Goal: Communication & Community: Answer question/provide support

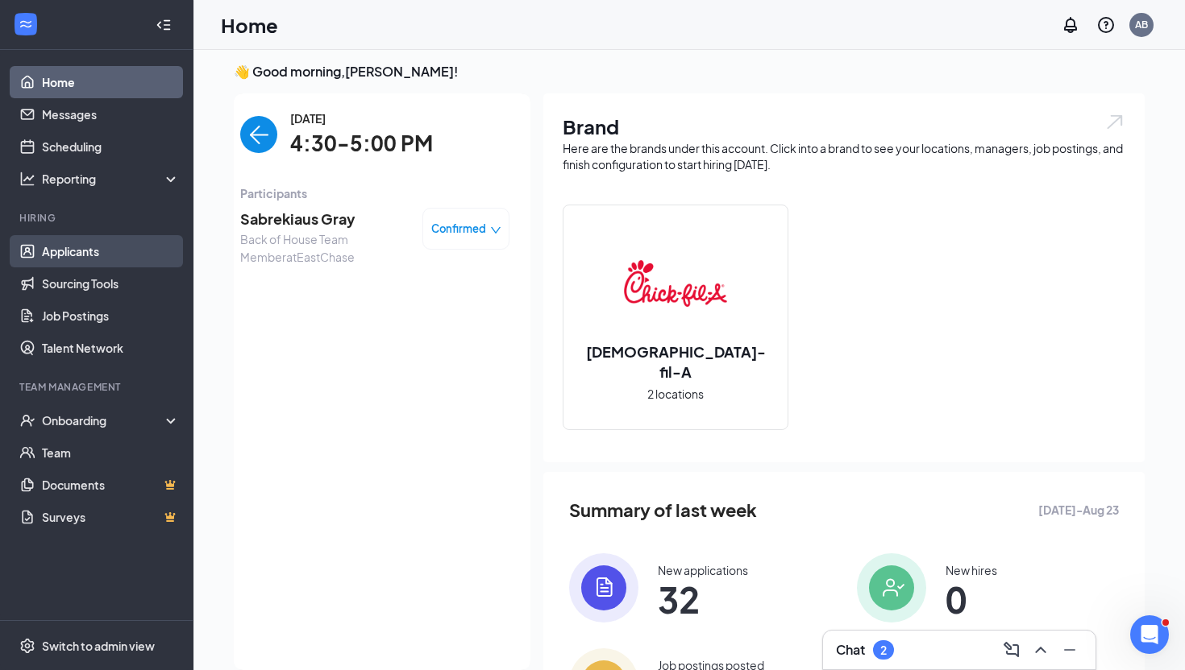
click at [105, 258] on link "Applicants" at bounding box center [111, 251] width 138 height 32
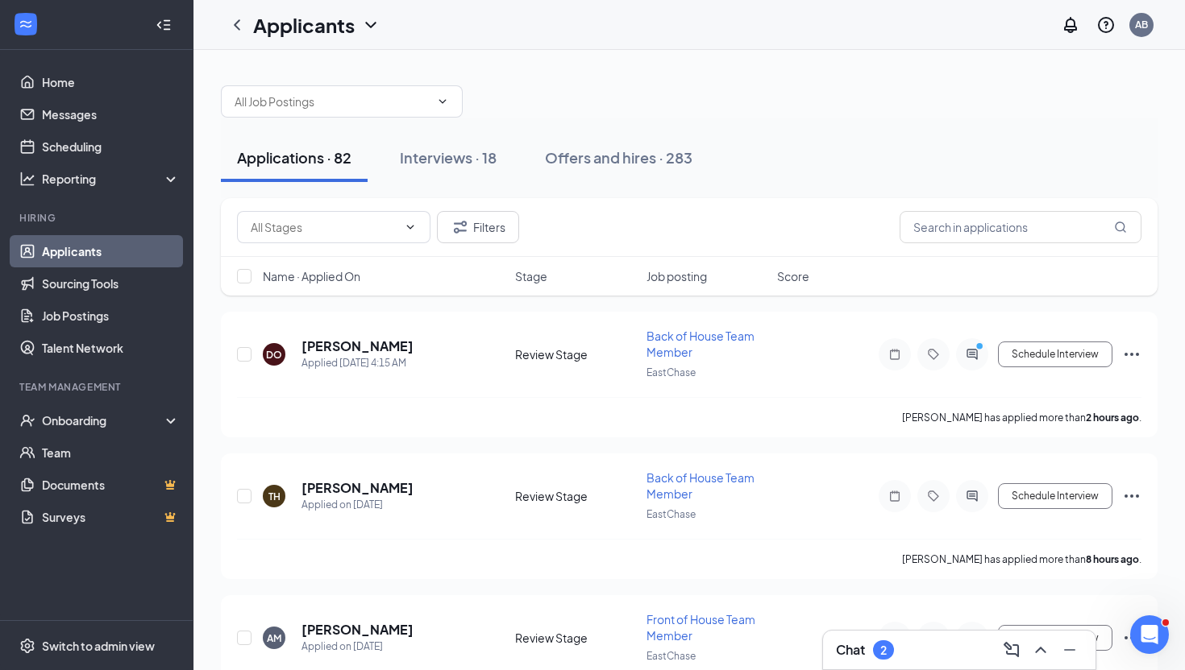
click at [902, 650] on div "Chat 2" at bounding box center [959, 650] width 247 height 26
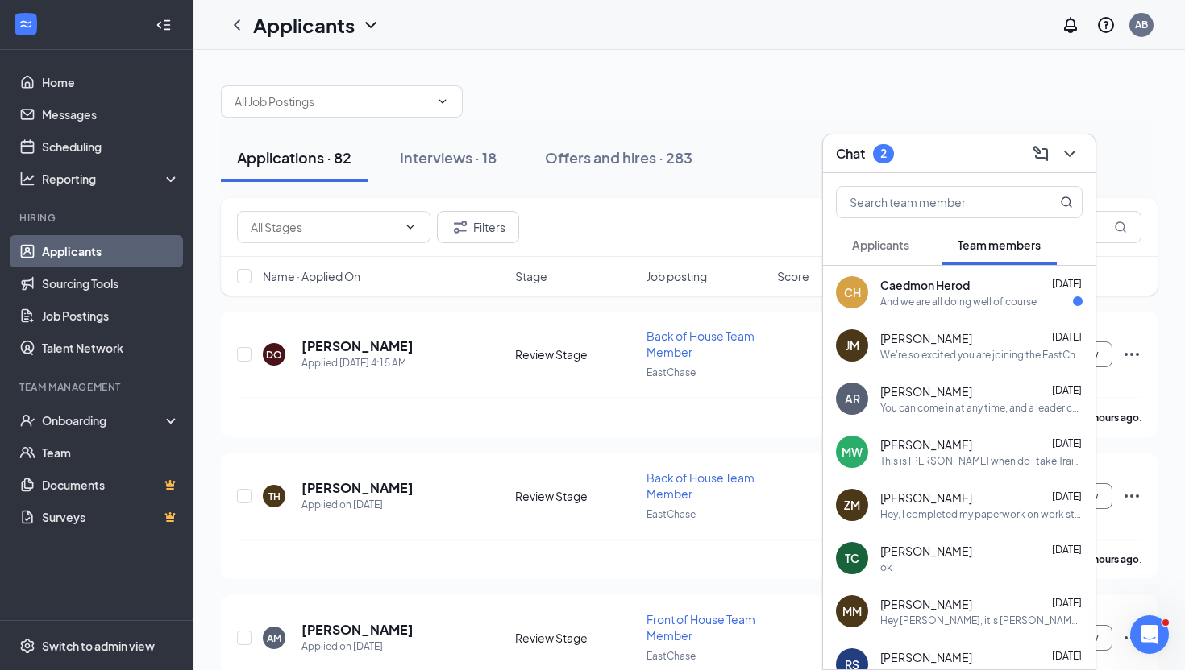
click at [926, 304] on div "And we are all doing well of course" at bounding box center [958, 302] width 156 height 14
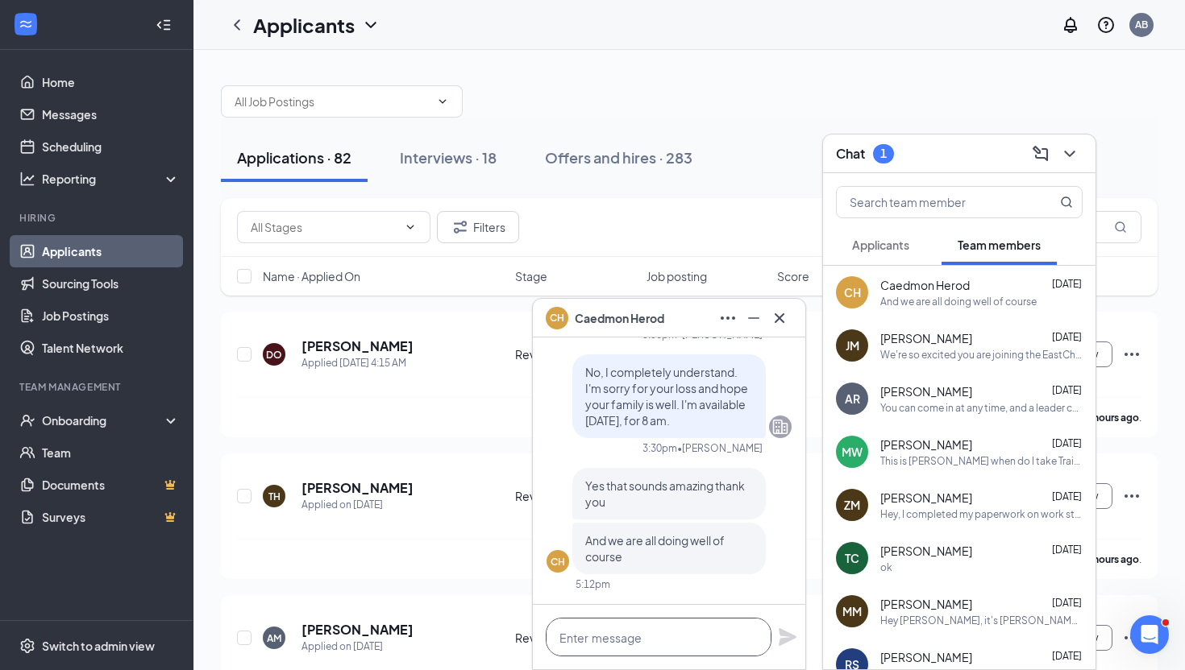
click at [697, 643] on textarea at bounding box center [659, 637] width 226 height 39
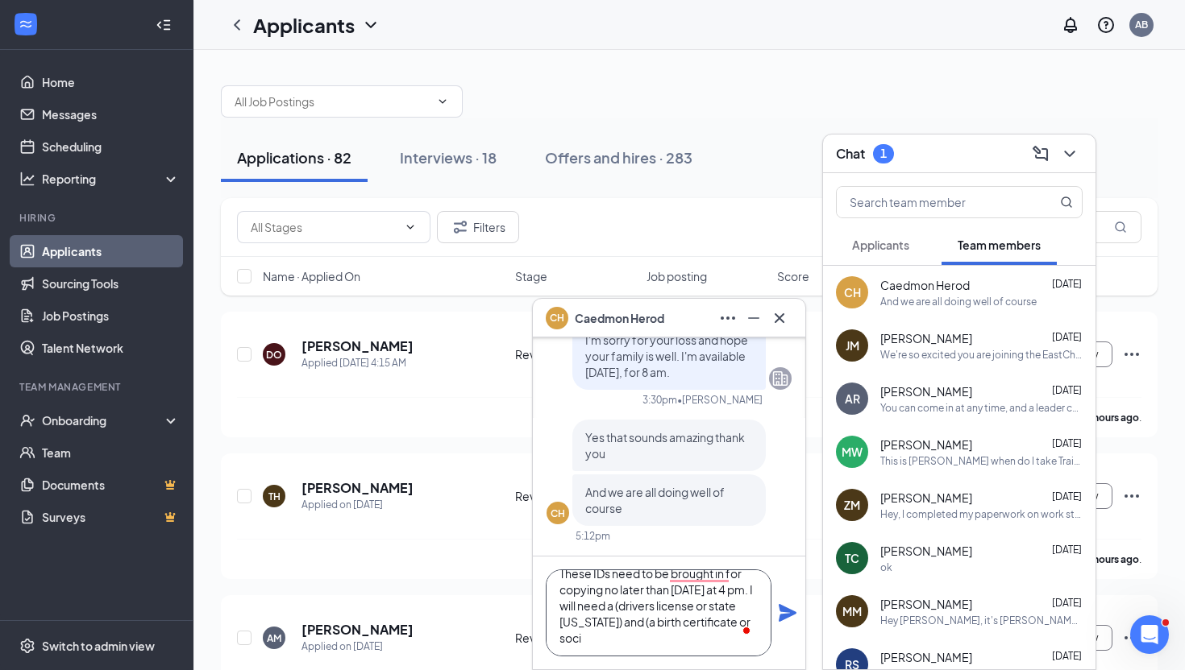
scroll to position [81, 0]
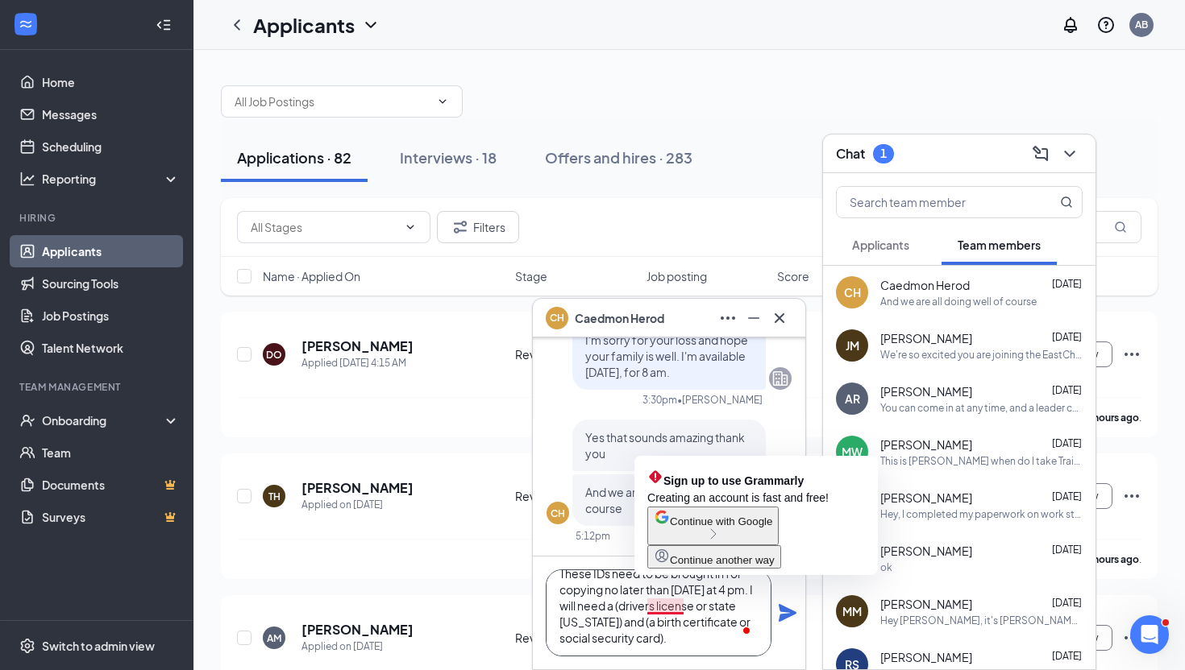
click at [674, 606] on textarea "I'll go ahead and send you your paperwork to your email provided. I will need t…" at bounding box center [659, 613] width 226 height 87
click at [677, 606] on textarea "I'll go ahead and send you your paperwork to your email provided. I will need t…" at bounding box center [659, 613] width 226 height 87
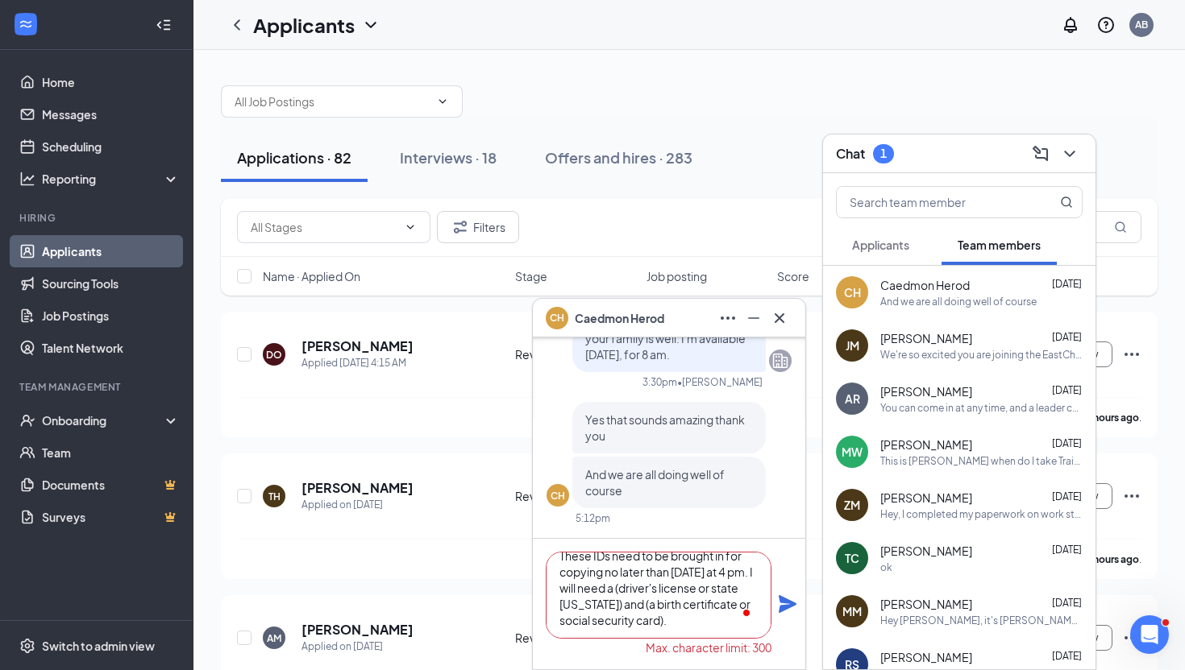
click at [683, 621] on textarea "I'll go ahead and send you your paperwork to your email provided. I will need t…" at bounding box center [659, 595] width 226 height 87
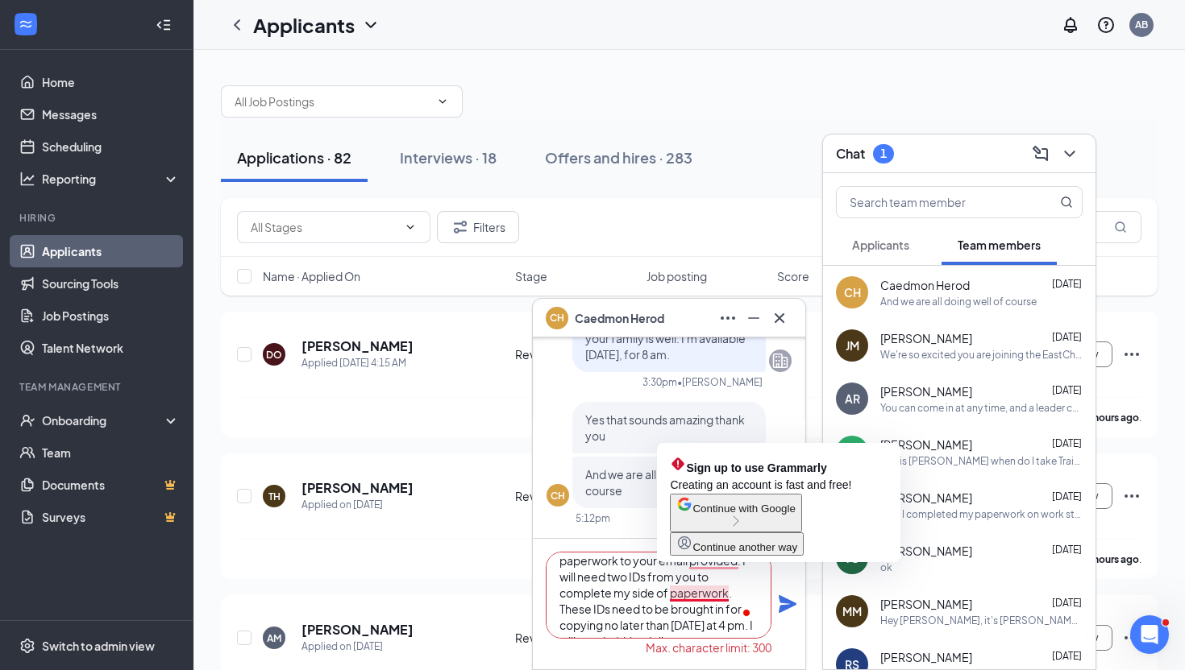
click at [704, 594] on textarea "I'll go ahead and send you your paperwork to your email provided. I will need t…" at bounding box center [659, 595] width 226 height 87
click at [712, 619] on textarea "I'll go ahead and send you your paperwork to your email provided. I will need t…" at bounding box center [659, 595] width 226 height 87
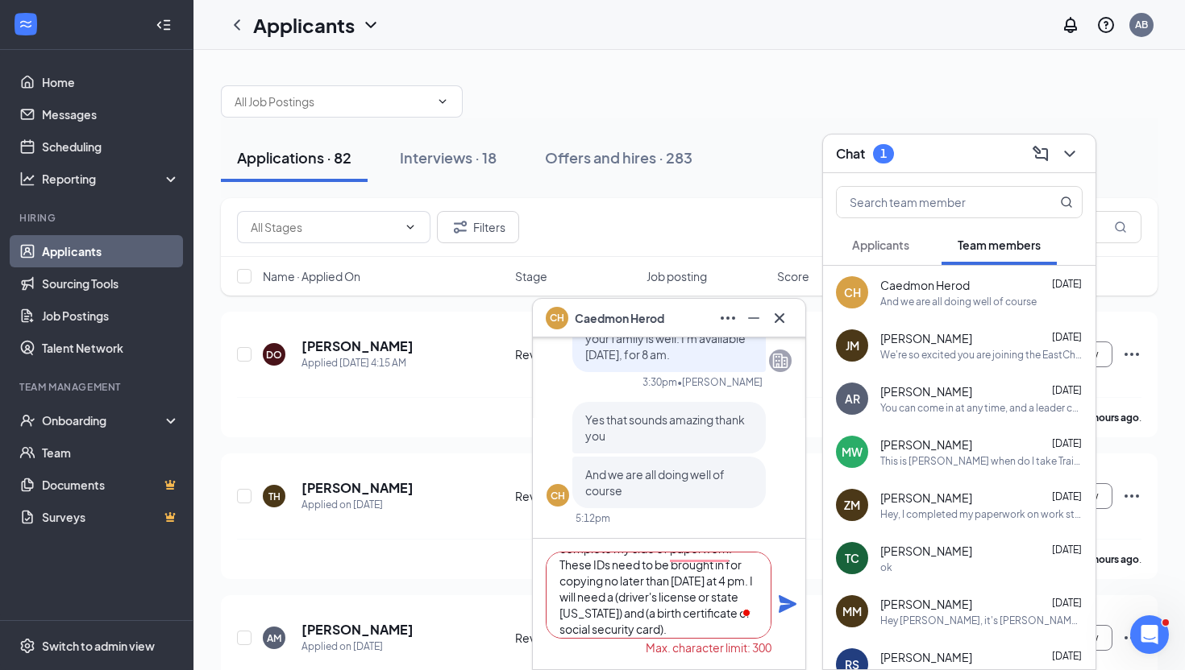
scroll to position [72, 0]
type textarea "I'll go ahead and send you your paperwork to your email provided. I will need t…"
click at [791, 608] on icon "Plane" at bounding box center [787, 604] width 19 height 19
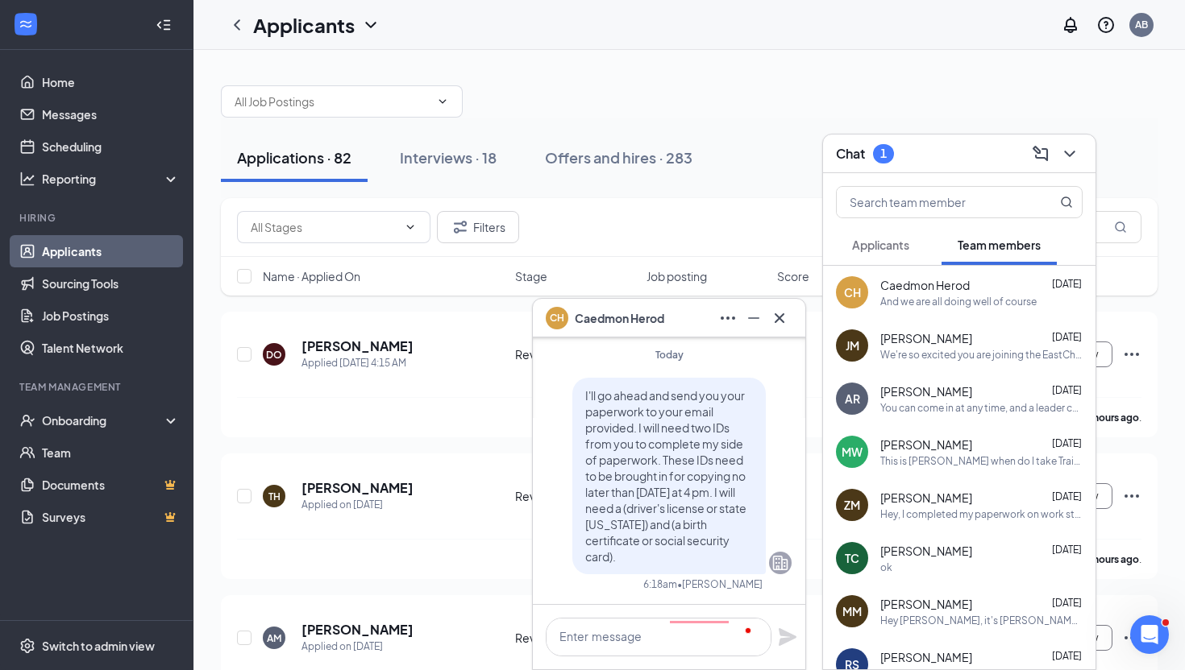
scroll to position [0, 0]
click at [776, 315] on icon "Cross" at bounding box center [779, 318] width 10 height 10
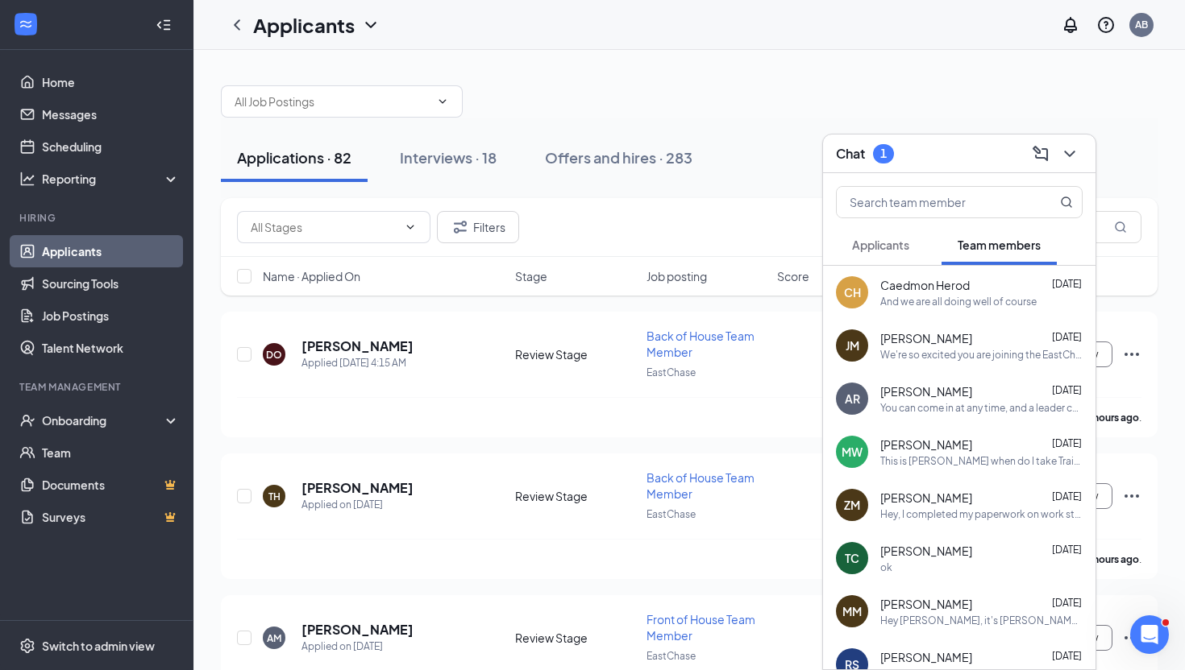
click at [914, 247] on button "Applicants" at bounding box center [880, 245] width 89 height 40
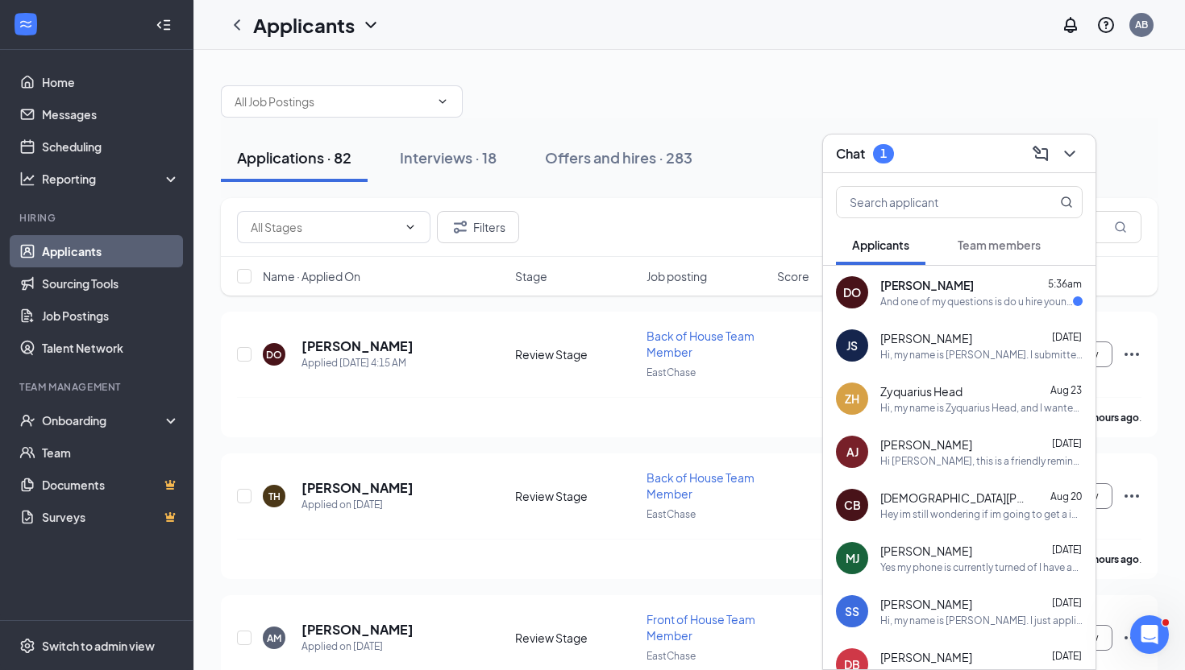
click at [931, 293] on div "[PERSON_NAME] 5:36am And one of my questions is do u hire young people who have…" at bounding box center [981, 292] width 202 height 31
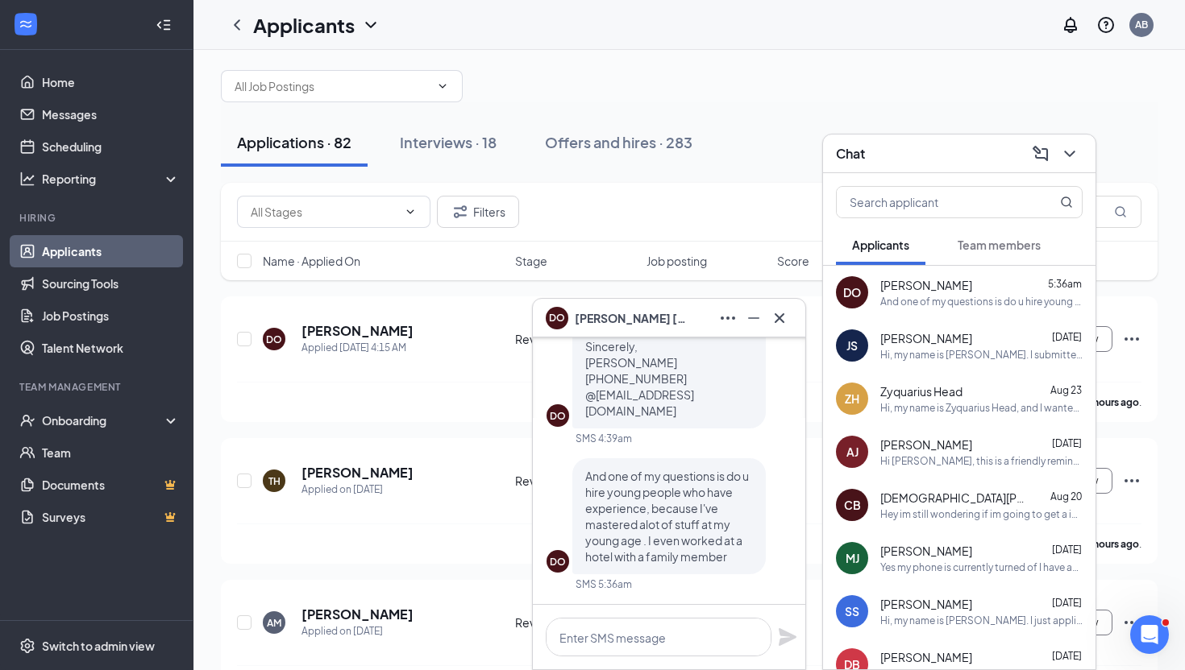
scroll to position [17, 0]
click at [789, 316] on button at bounding box center [779, 318] width 26 height 26
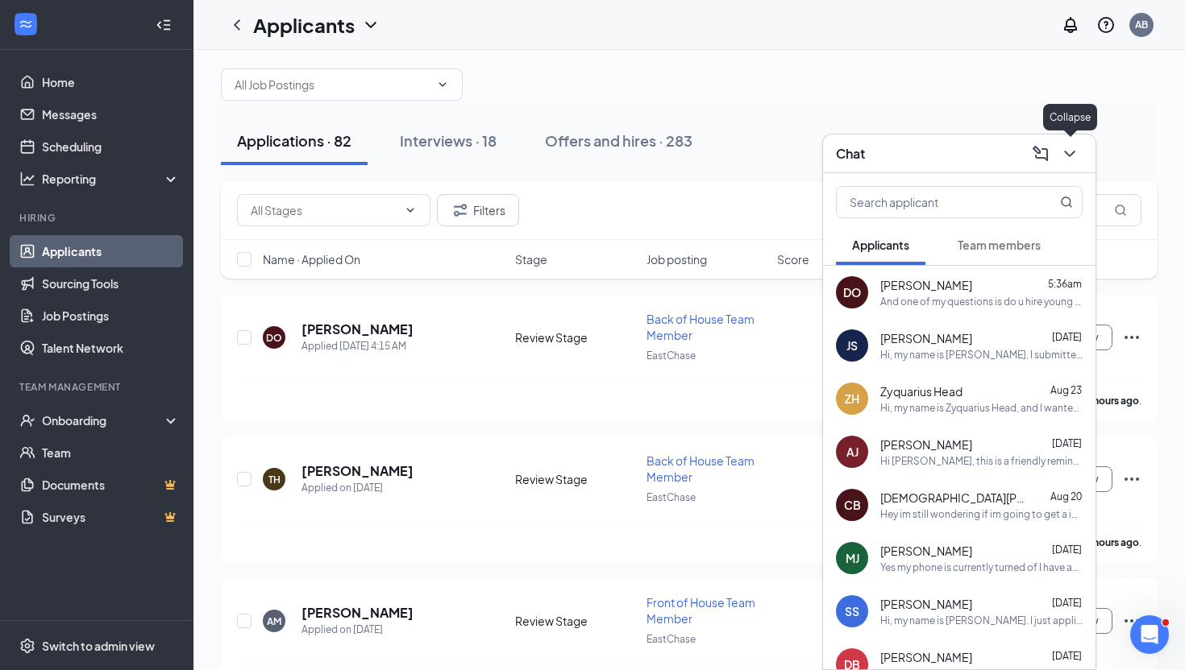
click at [1080, 155] on button at bounding box center [1069, 154] width 26 height 26
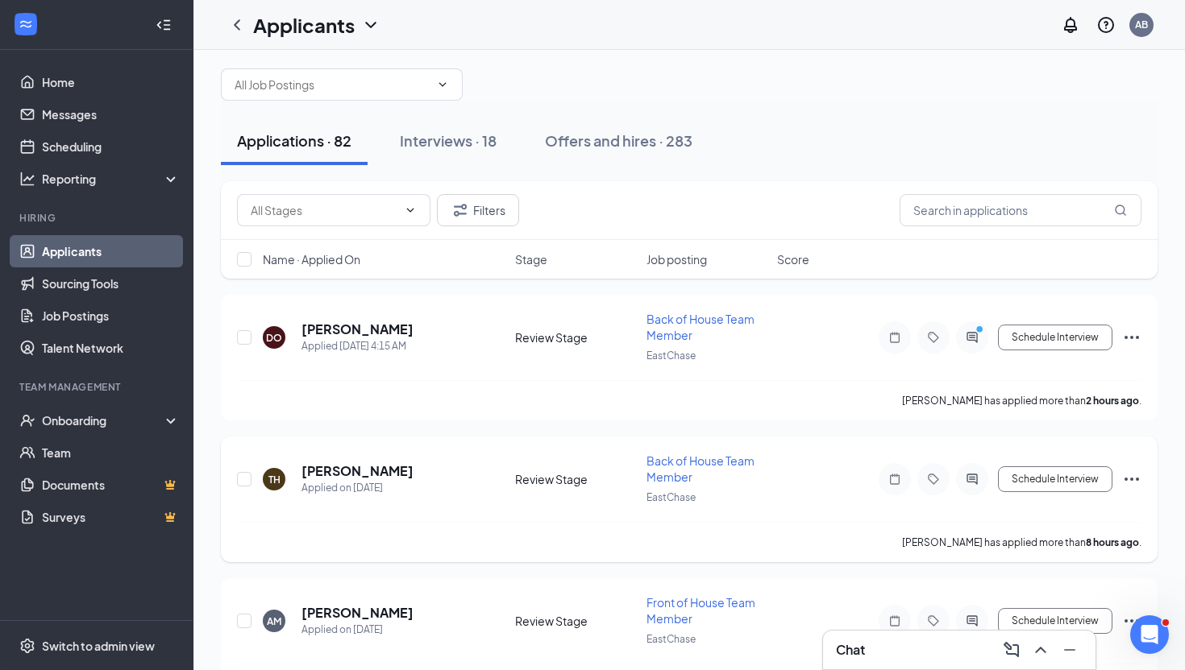
scroll to position [0, 0]
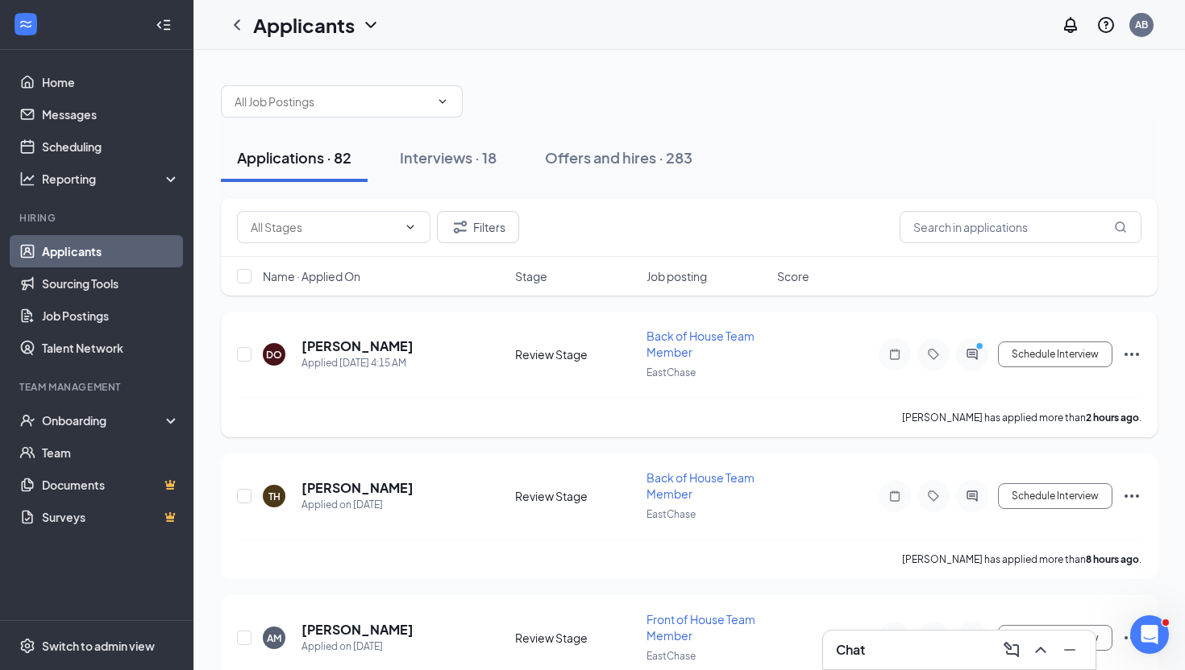
click at [970, 350] on icon "ActiveChat" at bounding box center [971, 354] width 19 height 13
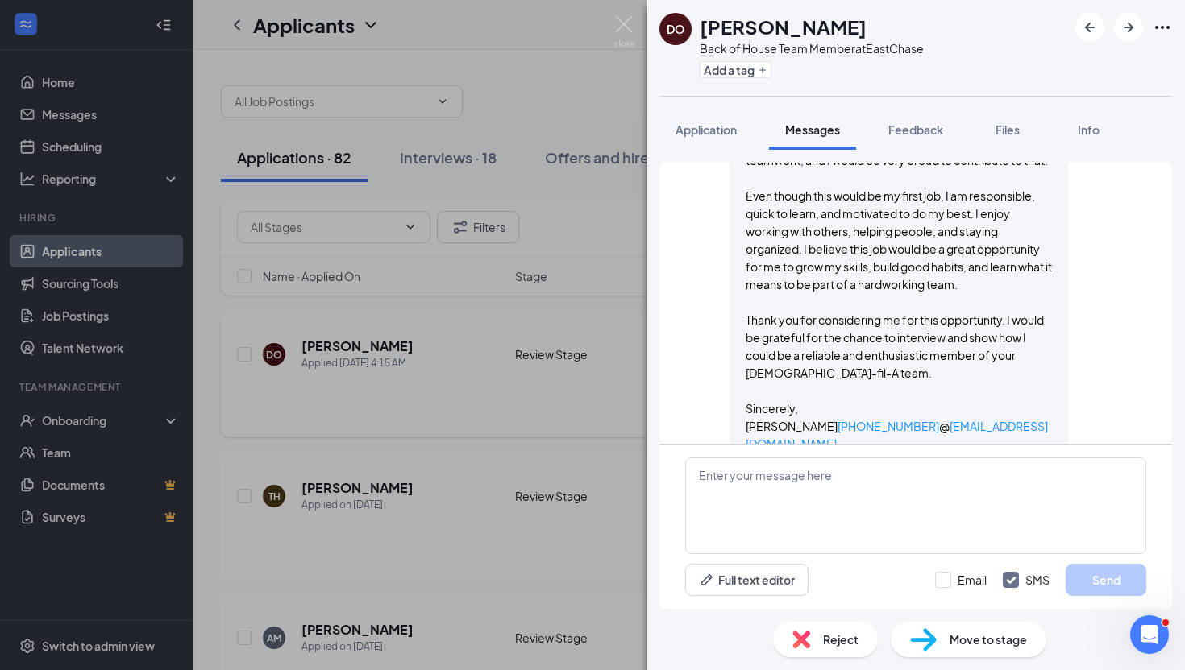
scroll to position [728, 0]
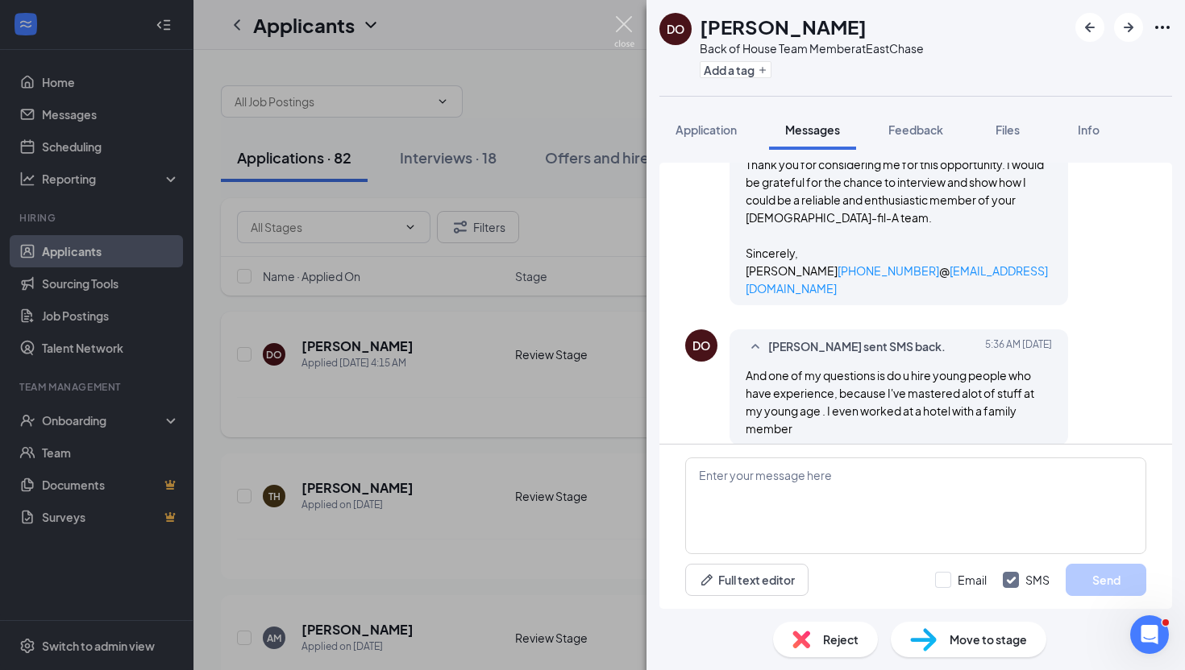
click at [629, 32] on img at bounding box center [624, 31] width 20 height 31
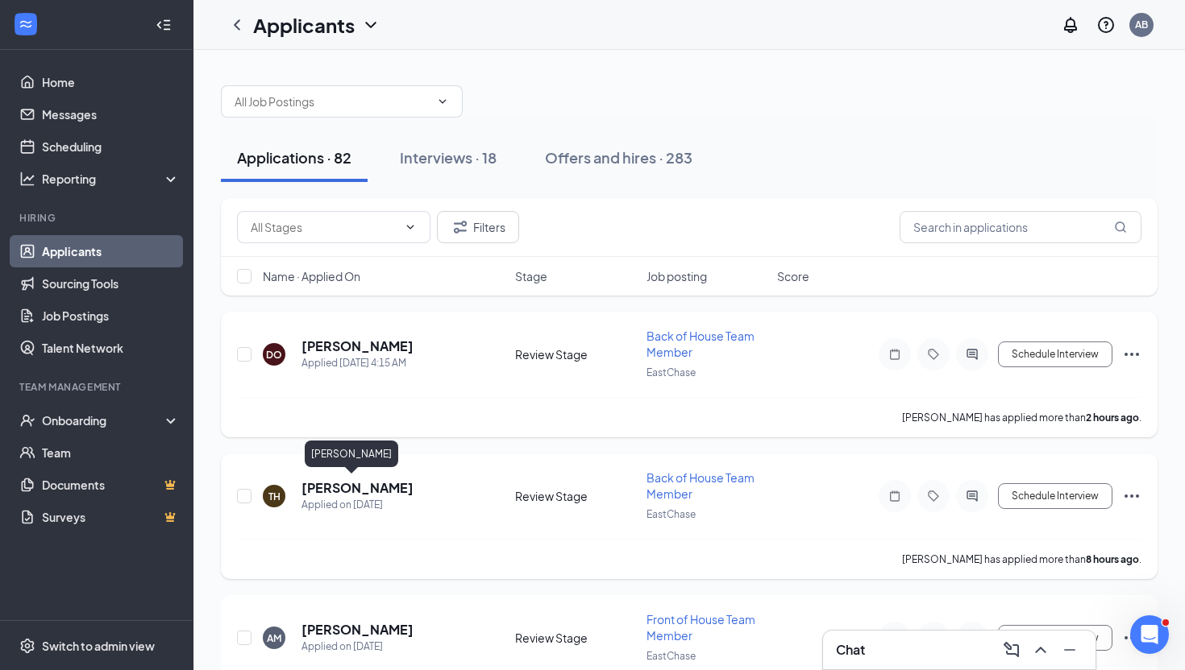
click at [341, 492] on h5 "[PERSON_NAME]" at bounding box center [357, 488] width 112 height 18
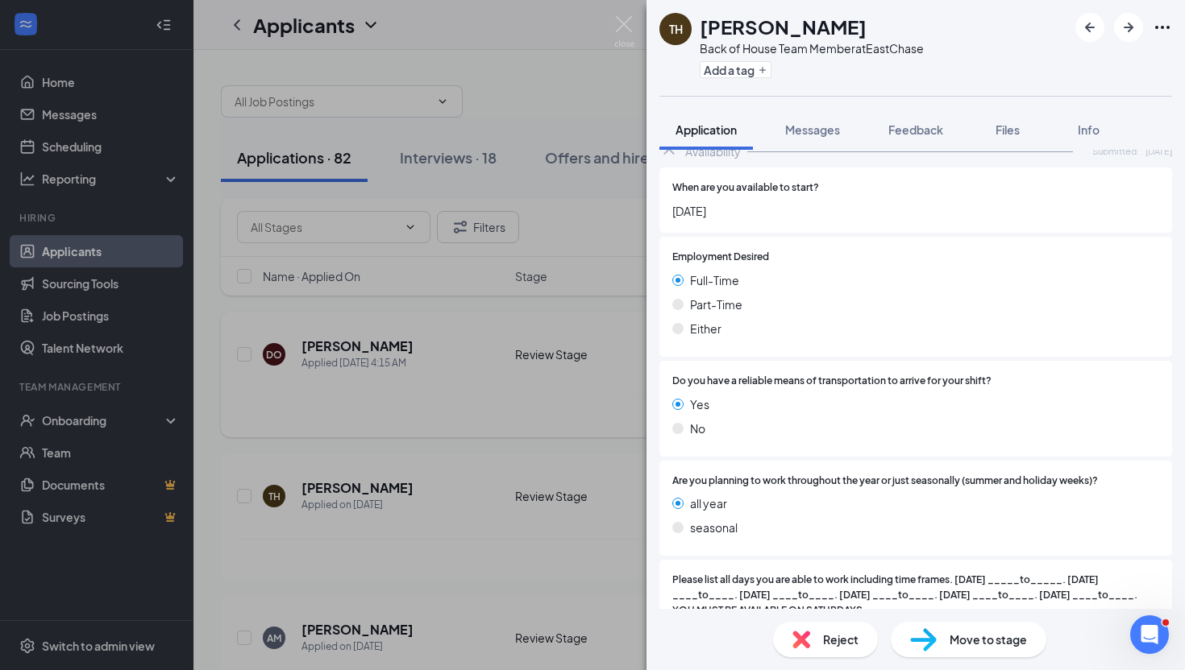
scroll to position [2173, 0]
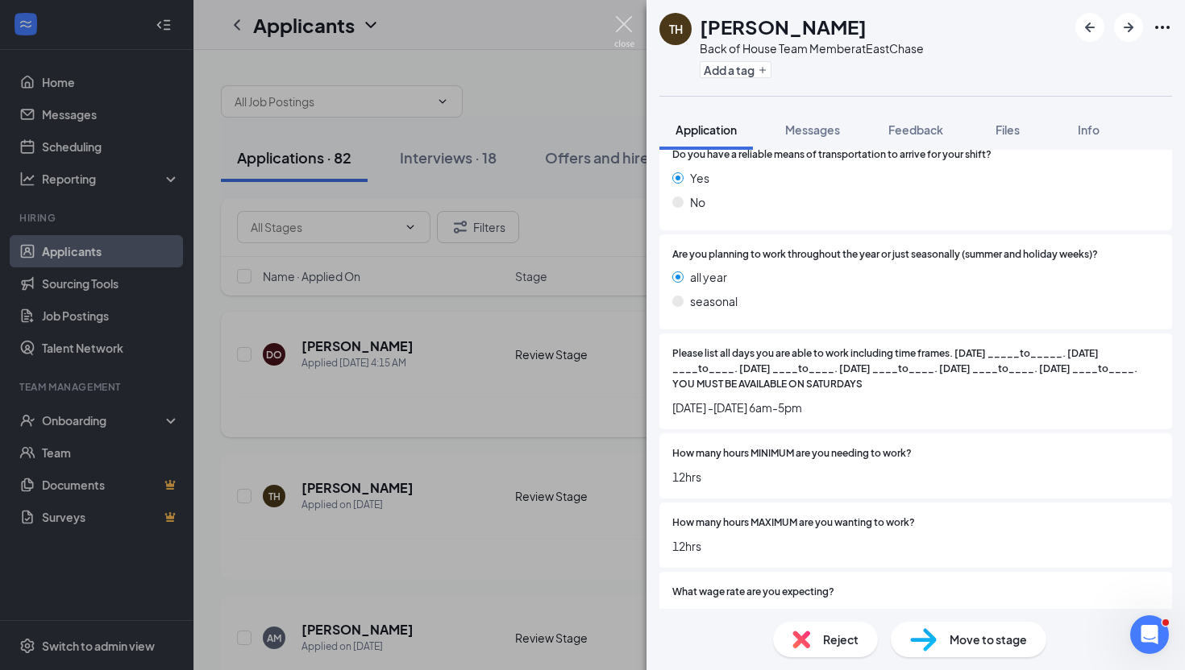
click at [616, 31] on img at bounding box center [624, 31] width 20 height 31
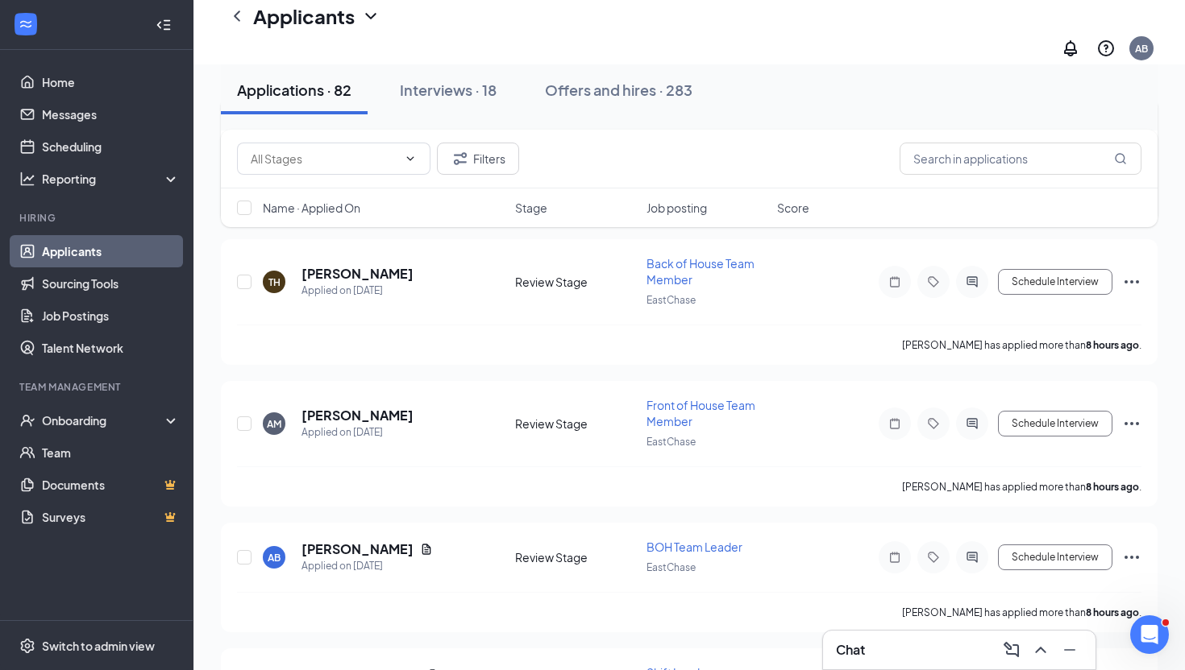
scroll to position [232, 0]
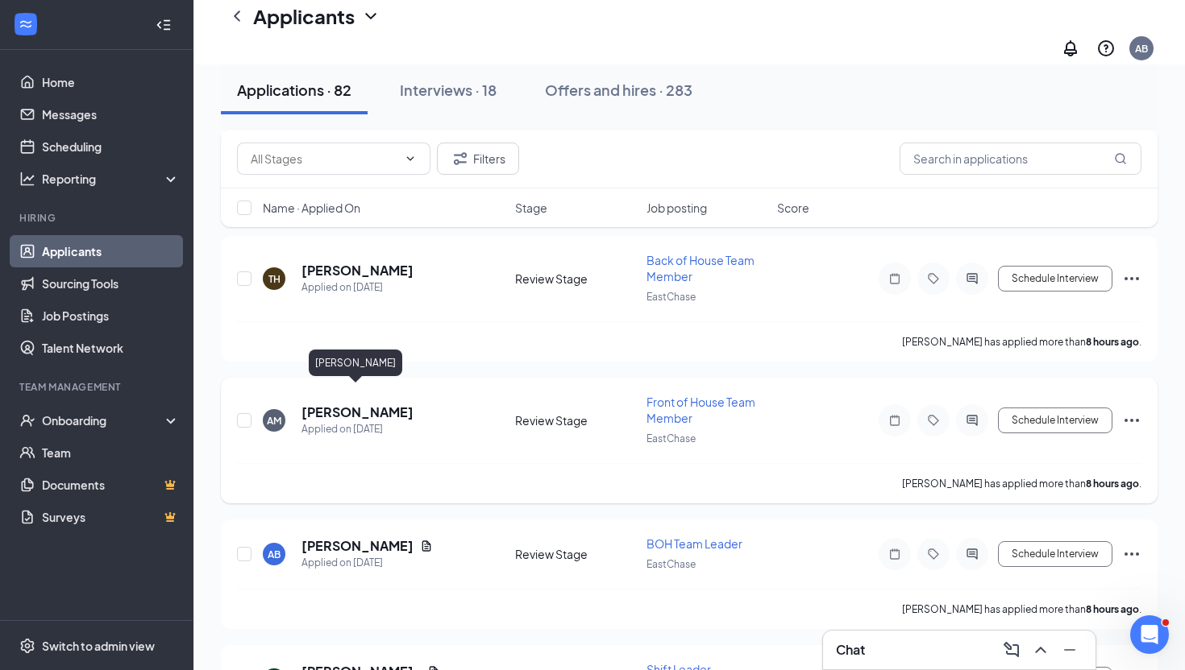
click at [367, 404] on h5 "[PERSON_NAME]" at bounding box center [357, 413] width 112 height 18
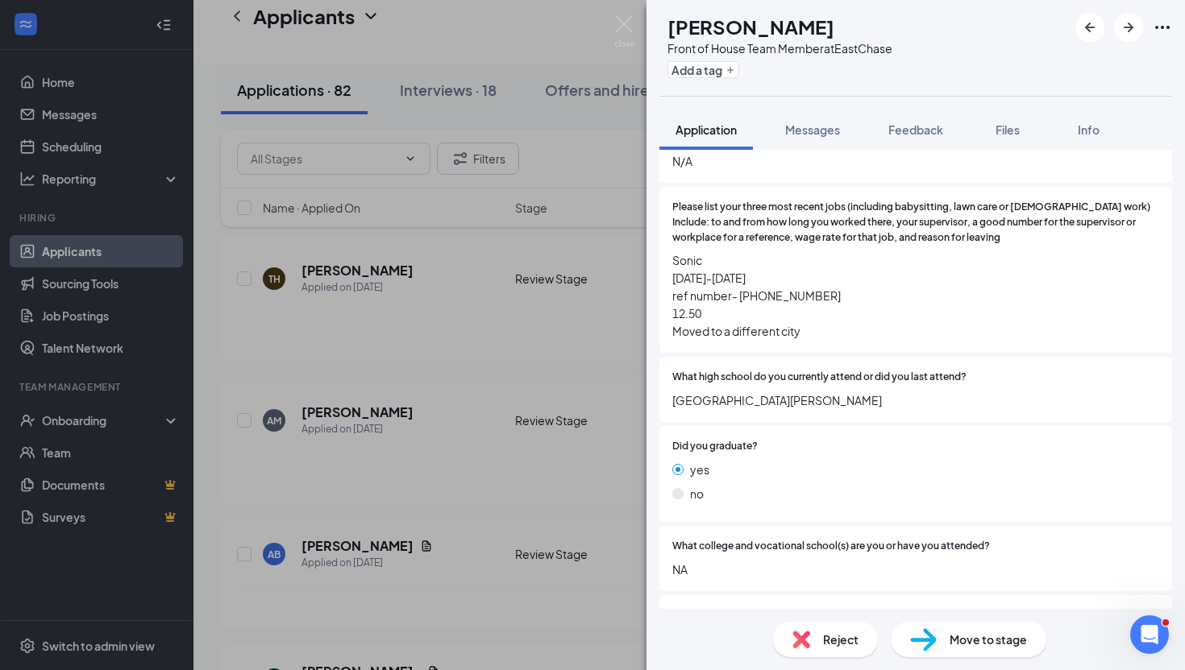
scroll to position [1045, 0]
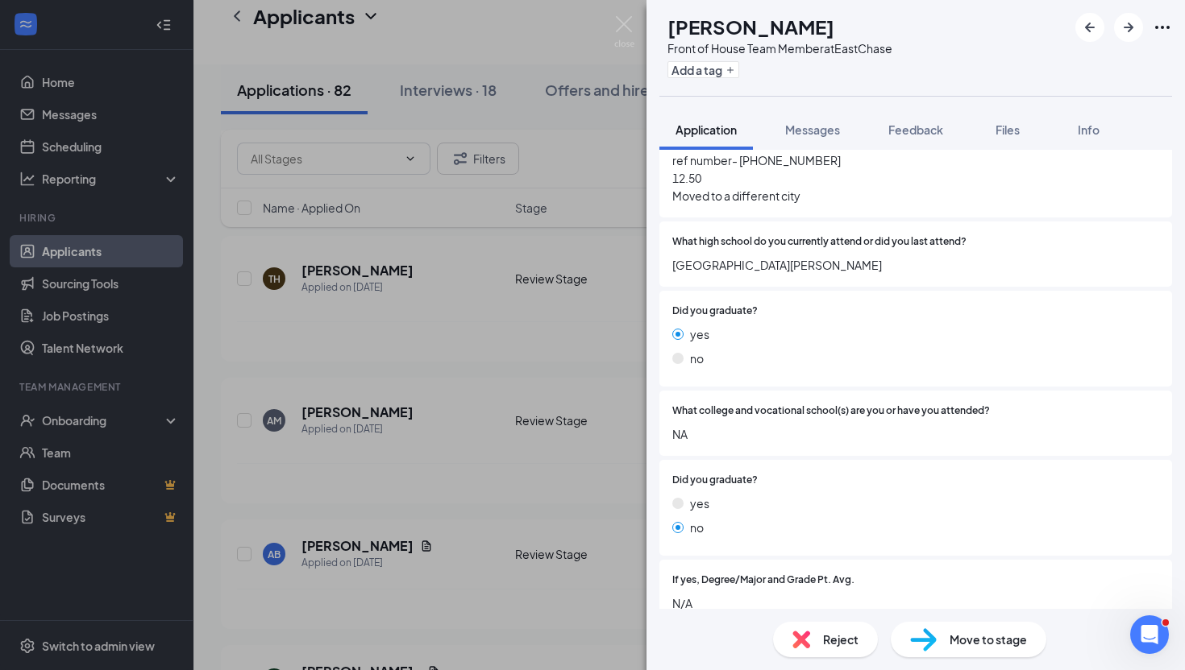
click at [731, 256] on span "[GEOGRAPHIC_DATA][PERSON_NAME]" at bounding box center [915, 265] width 487 height 18
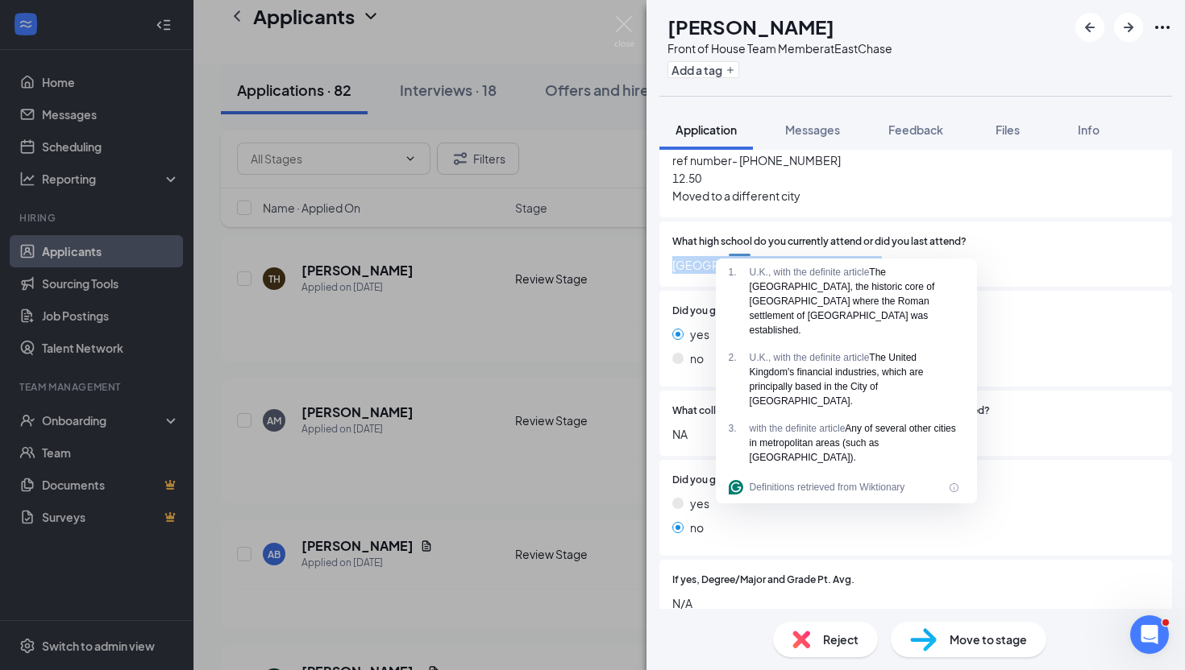
copy span "[GEOGRAPHIC_DATA][PERSON_NAME]"
click at [1121, 256] on span "[GEOGRAPHIC_DATA][PERSON_NAME]" at bounding box center [915, 265] width 487 height 18
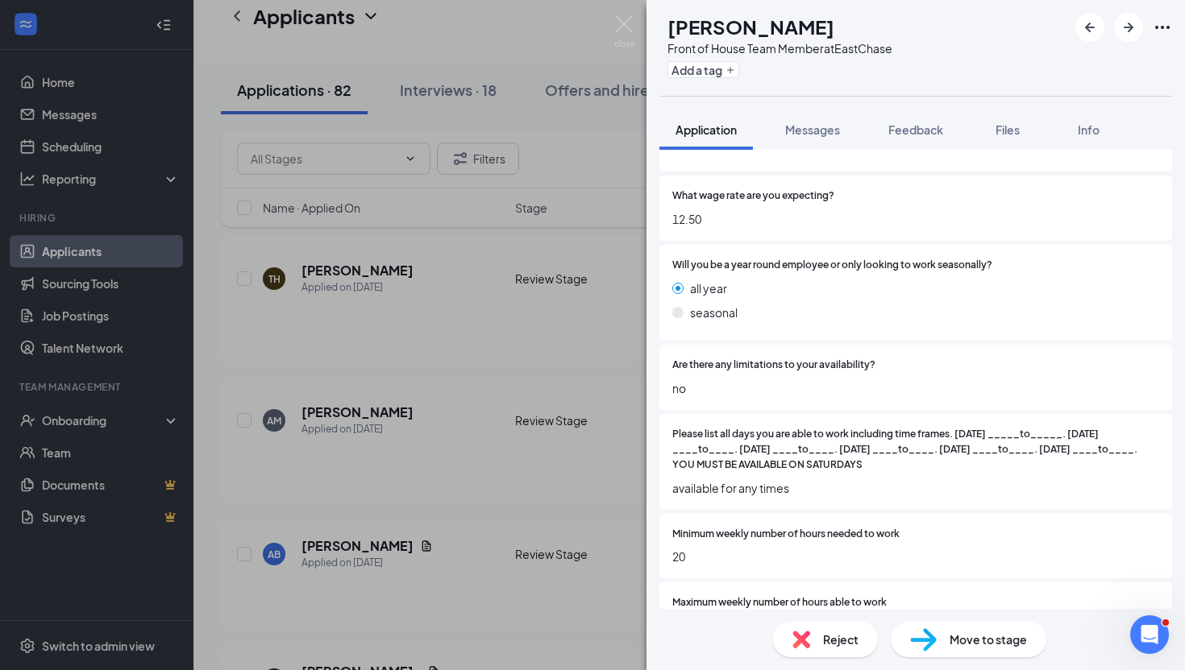
scroll to position [2264, 0]
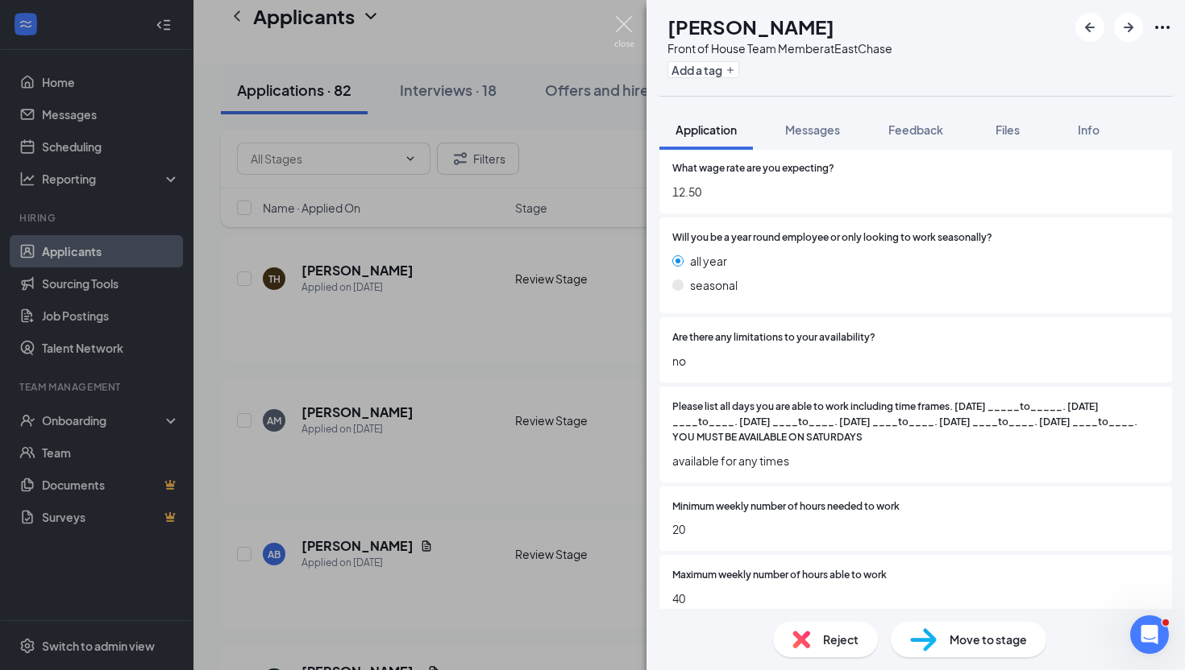
click at [622, 21] on img at bounding box center [624, 31] width 20 height 31
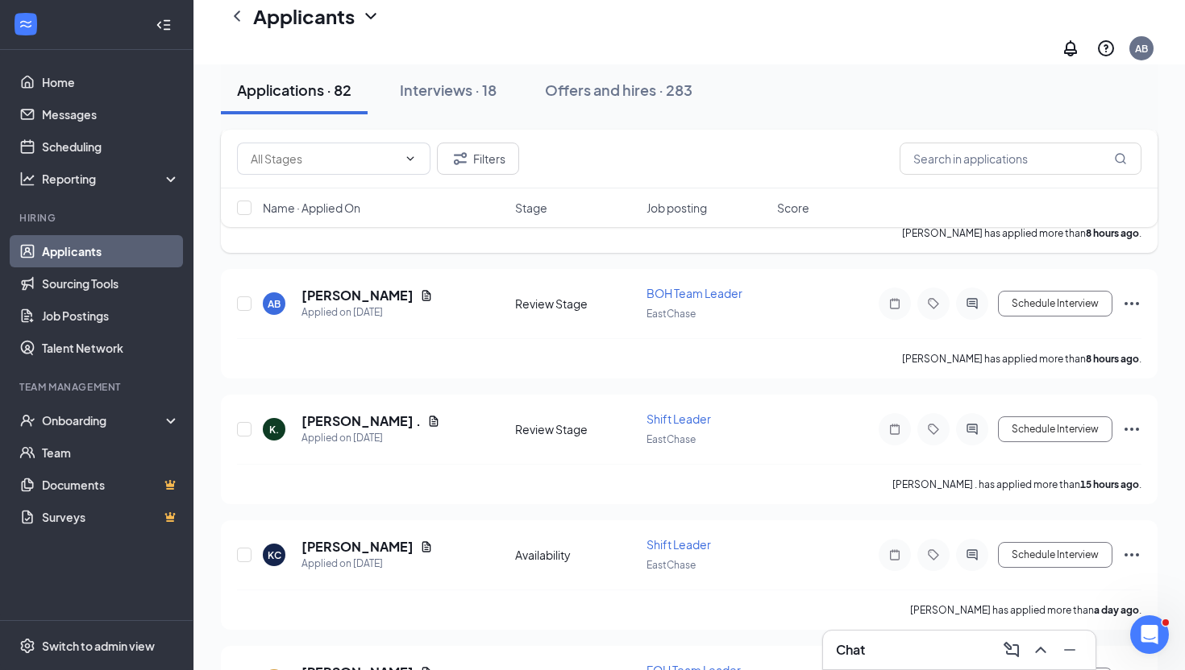
scroll to position [494, 0]
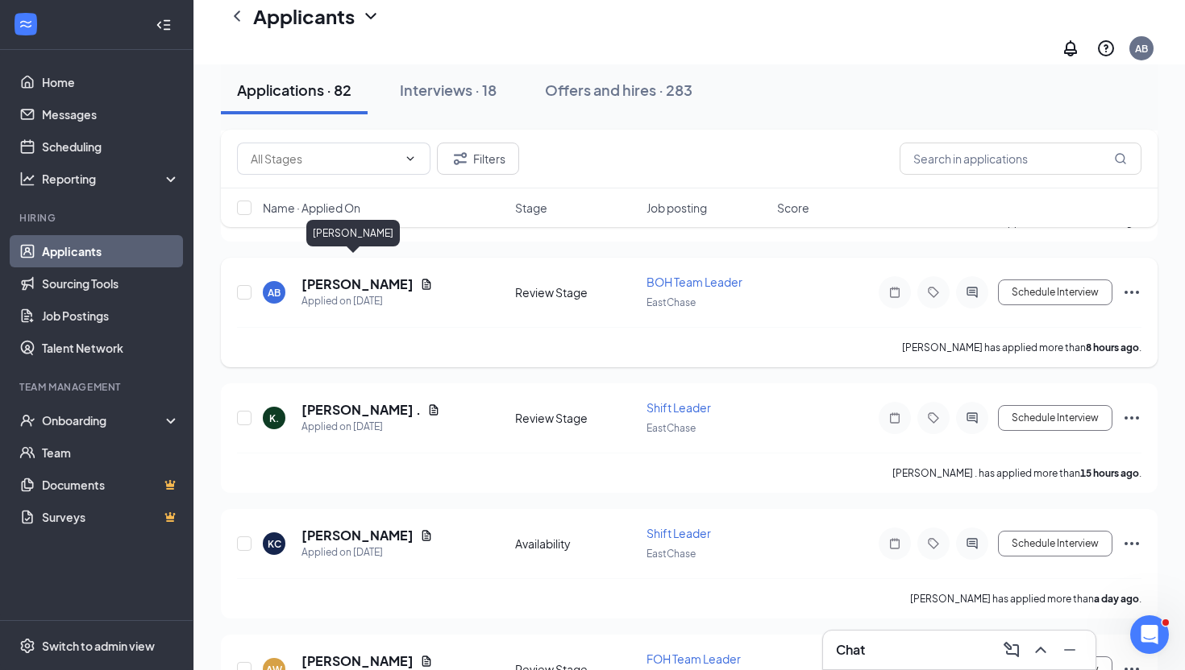
click at [352, 276] on h5 "[PERSON_NAME]" at bounding box center [357, 285] width 112 height 18
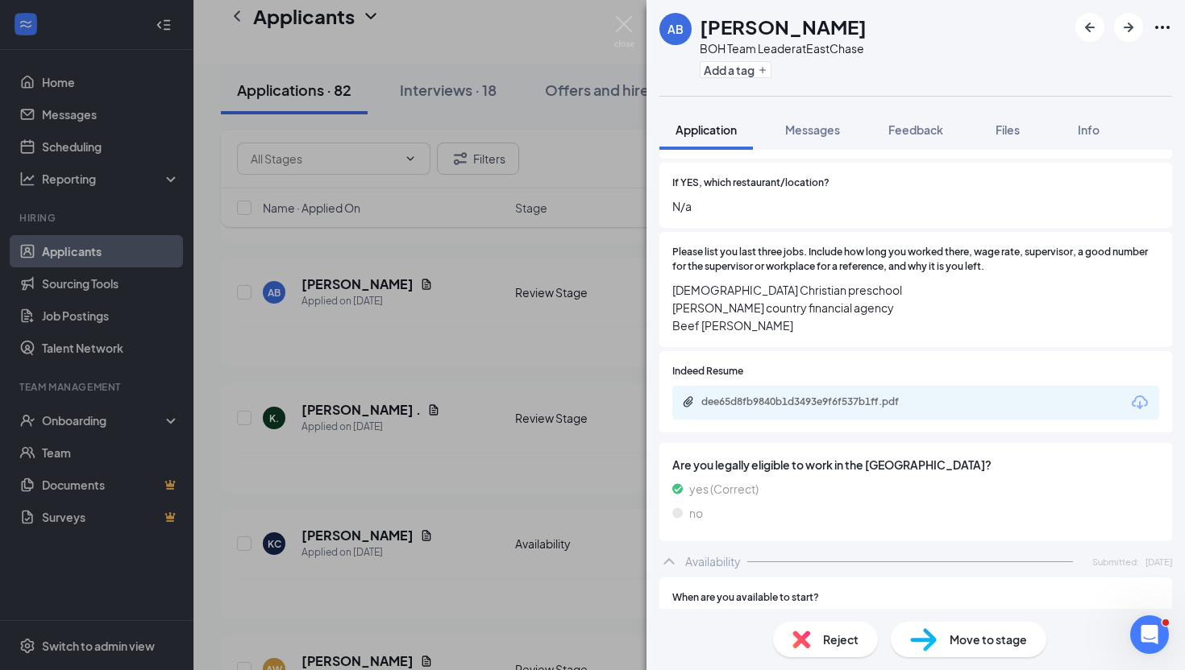
scroll to position [440, 0]
click at [850, 395] on div "dee65d8fb9840b1d3493e9f6f537b1ff.pdf" at bounding box center [814, 401] width 226 height 13
click at [919, 363] on div at bounding box center [951, 370] width 416 height 15
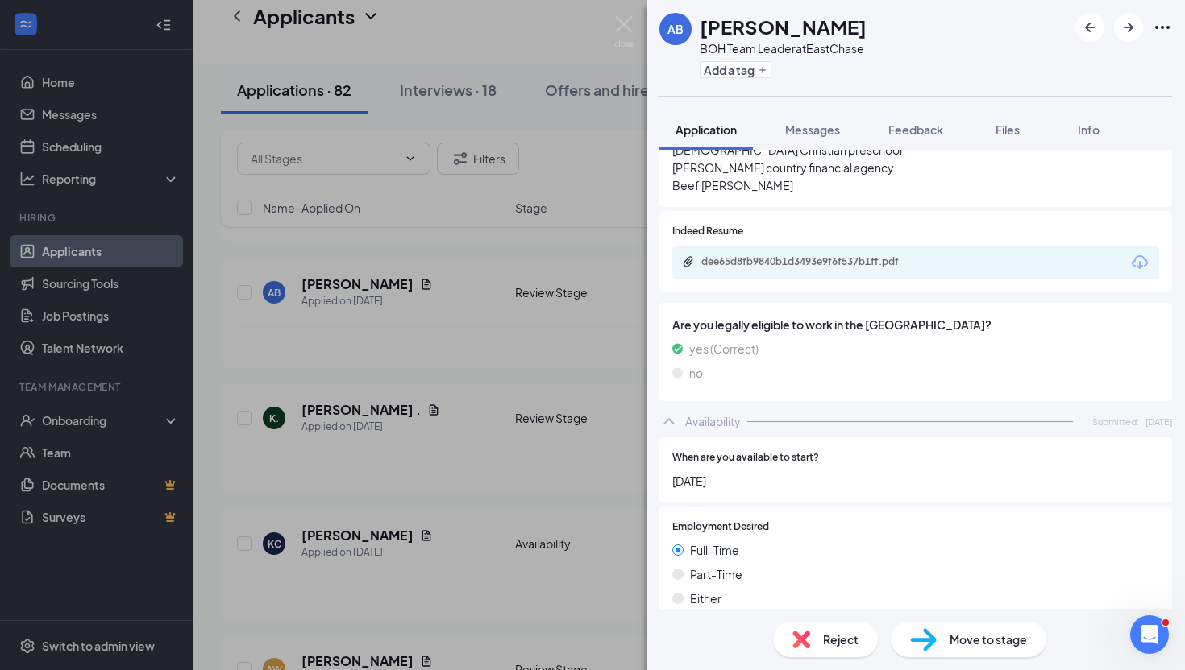
scroll to position [924, 0]
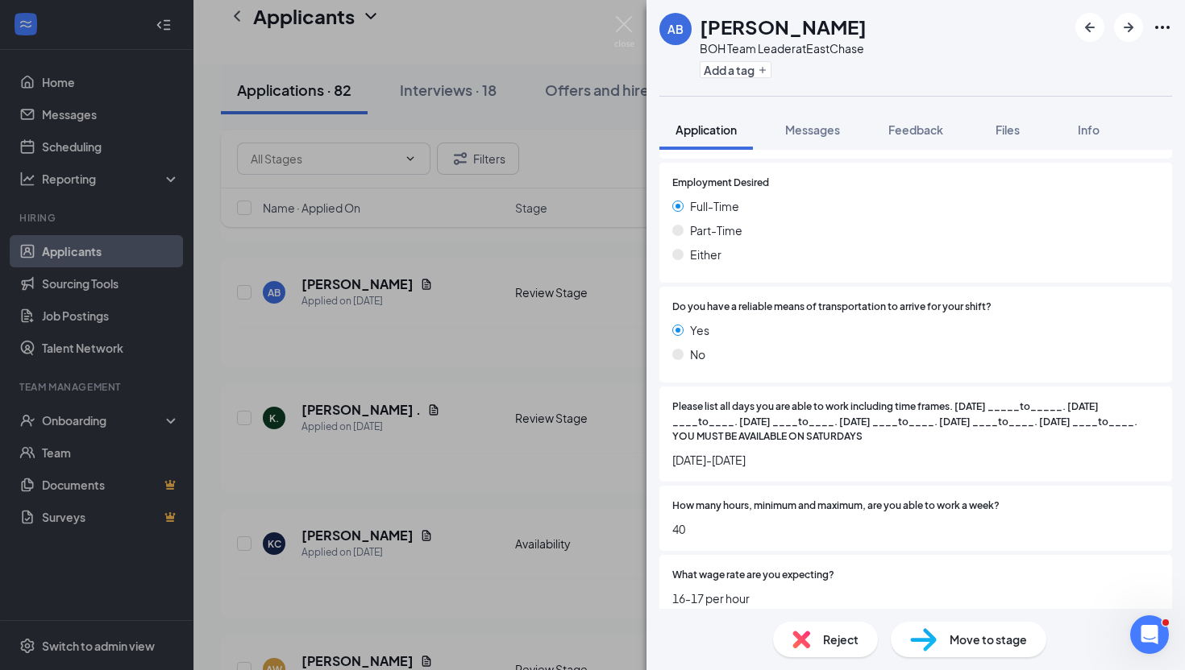
click at [837, 641] on span "Reject" at bounding box center [840, 640] width 35 height 18
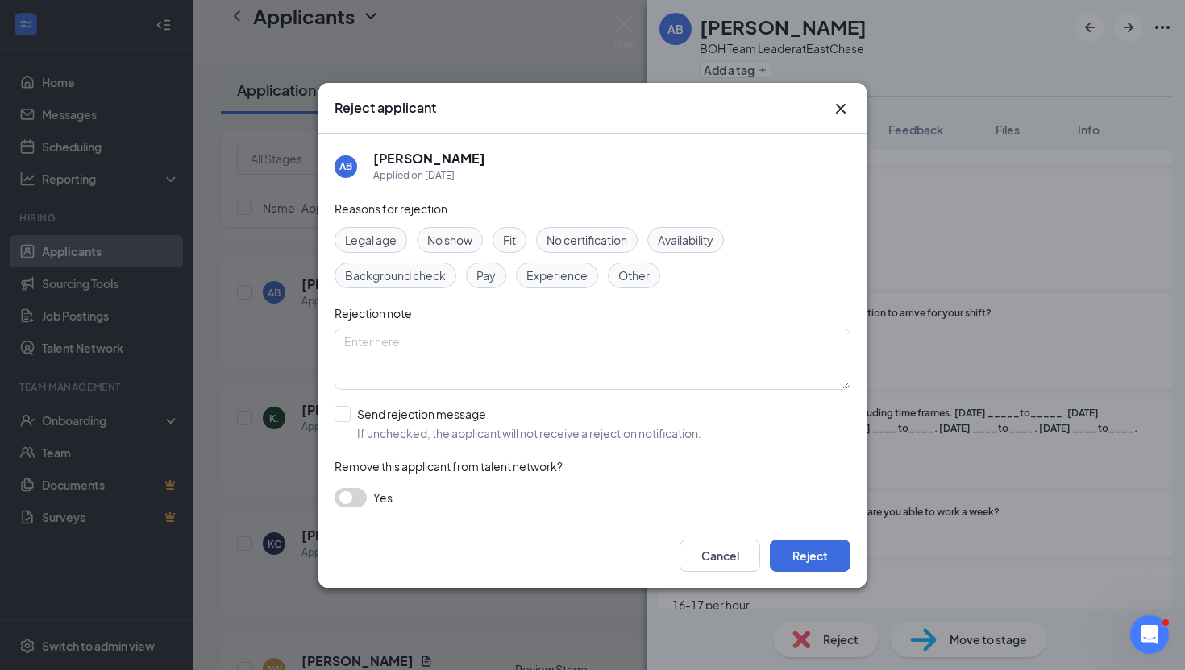
click at [551, 278] on span "Experience" at bounding box center [556, 276] width 61 height 18
click at [347, 415] on input "Send rejection message If unchecked, the applicant will not receive a rejection…" at bounding box center [517, 423] width 367 height 35
checkbox input "true"
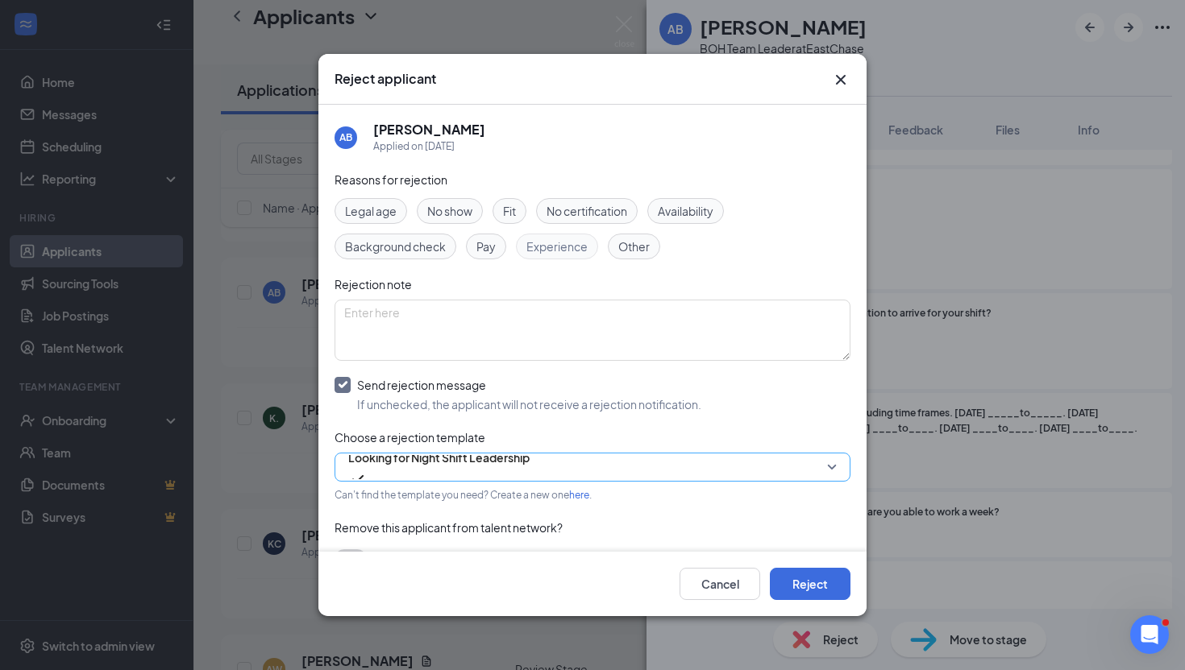
click at [399, 466] on span "Looking for Night Shift Leadership" at bounding box center [438, 458] width 181 height 24
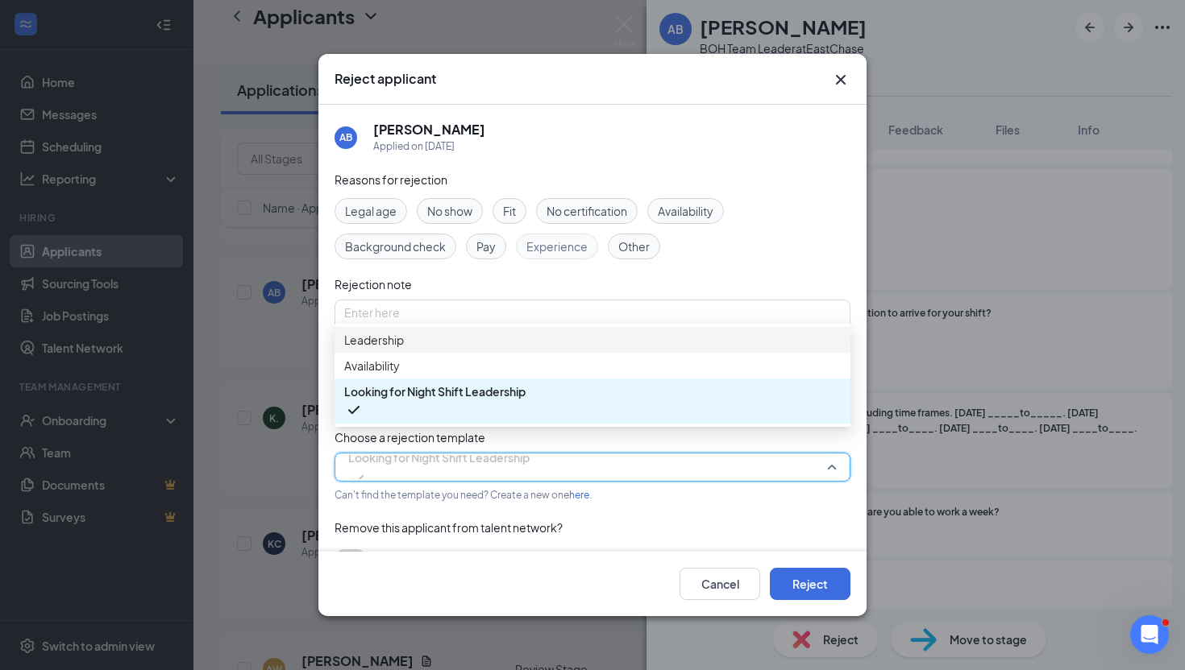
click at [404, 342] on span "Leadership" at bounding box center [374, 340] width 60 height 18
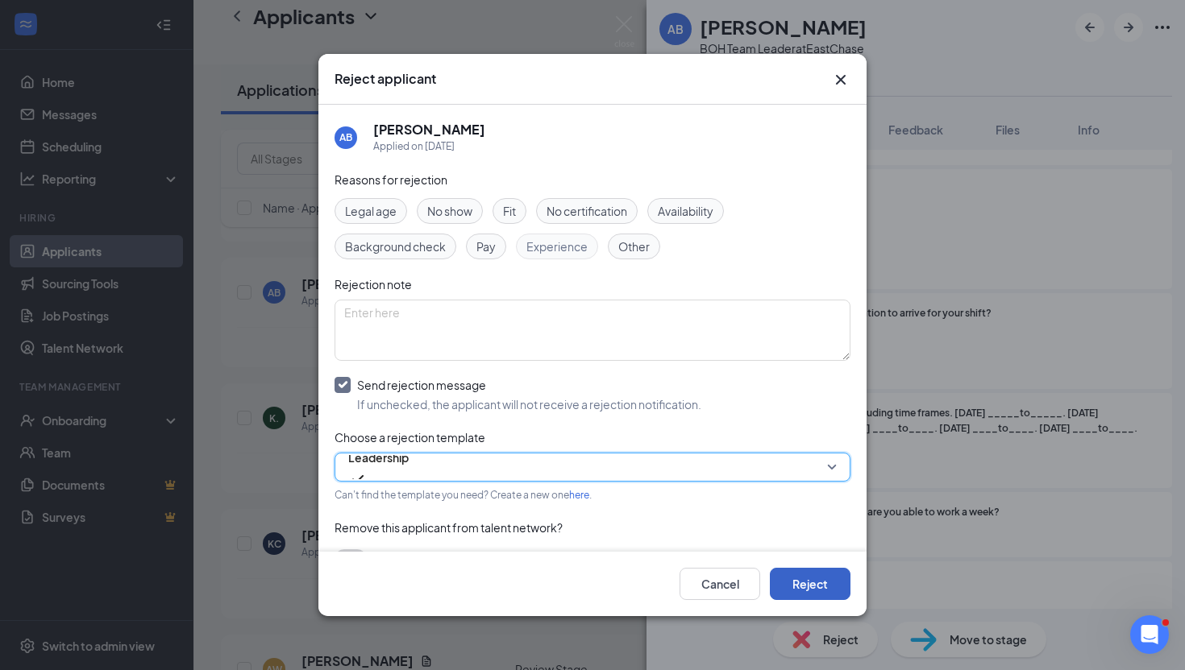
click at [803, 595] on button "Reject" at bounding box center [810, 584] width 81 height 32
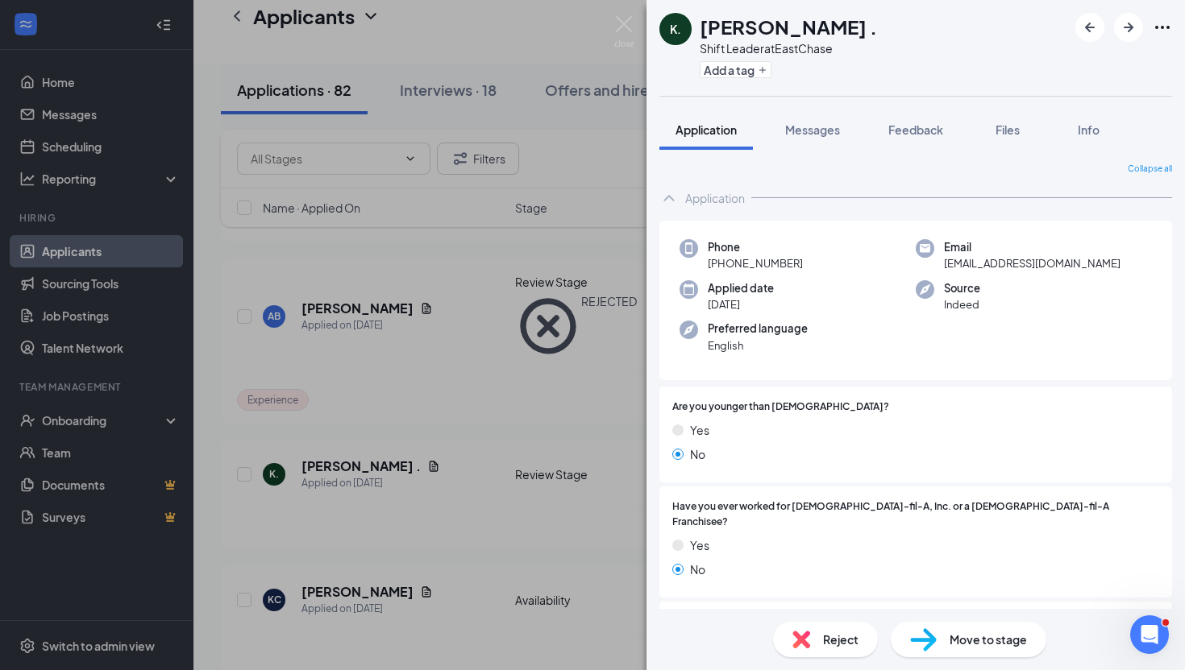
click at [619, 17] on img at bounding box center [624, 31] width 20 height 31
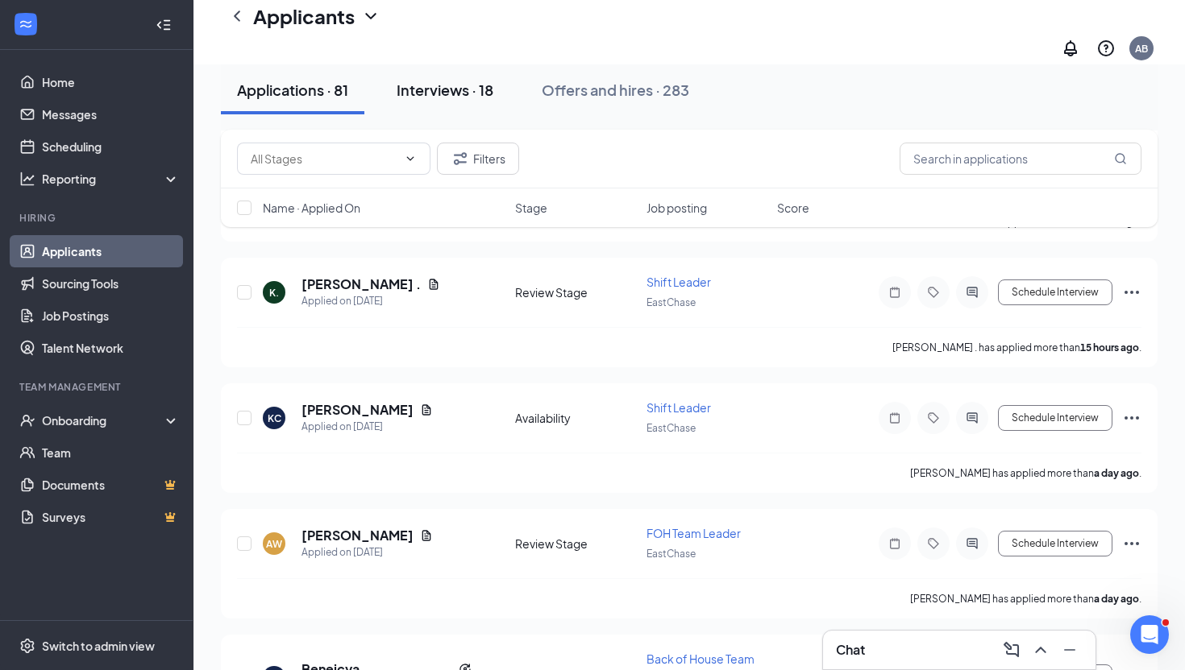
click at [475, 96] on div "Interviews · 18" at bounding box center [444, 90] width 97 height 20
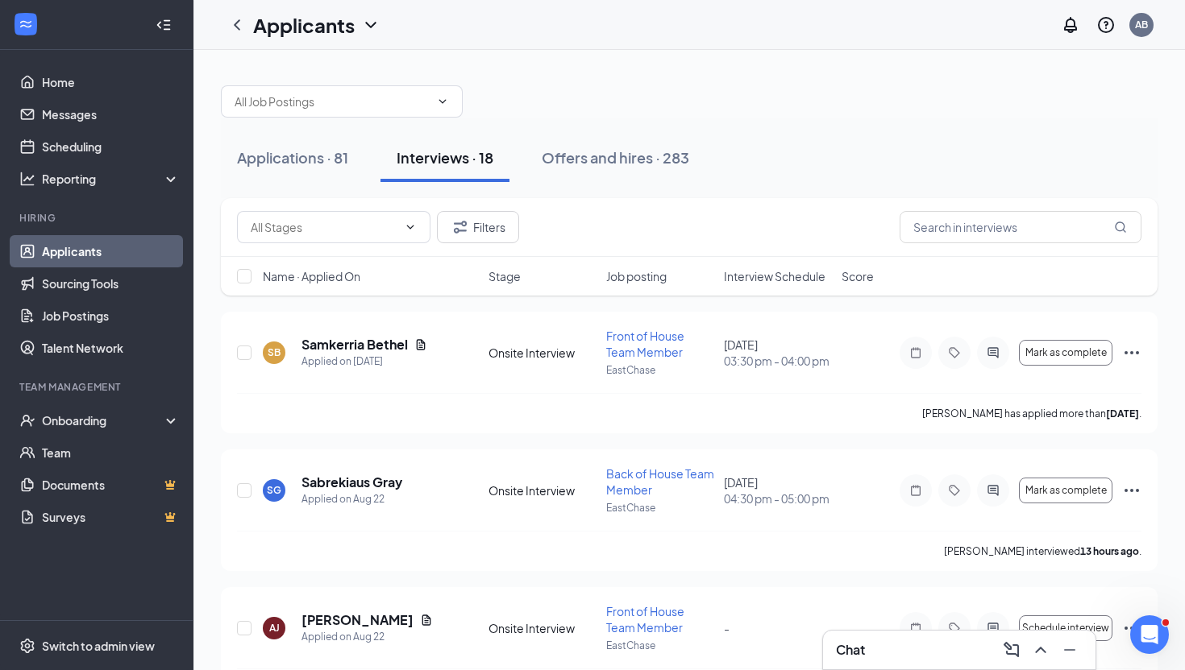
click at [747, 275] on span "Interview Schedule" at bounding box center [775, 276] width 102 height 16
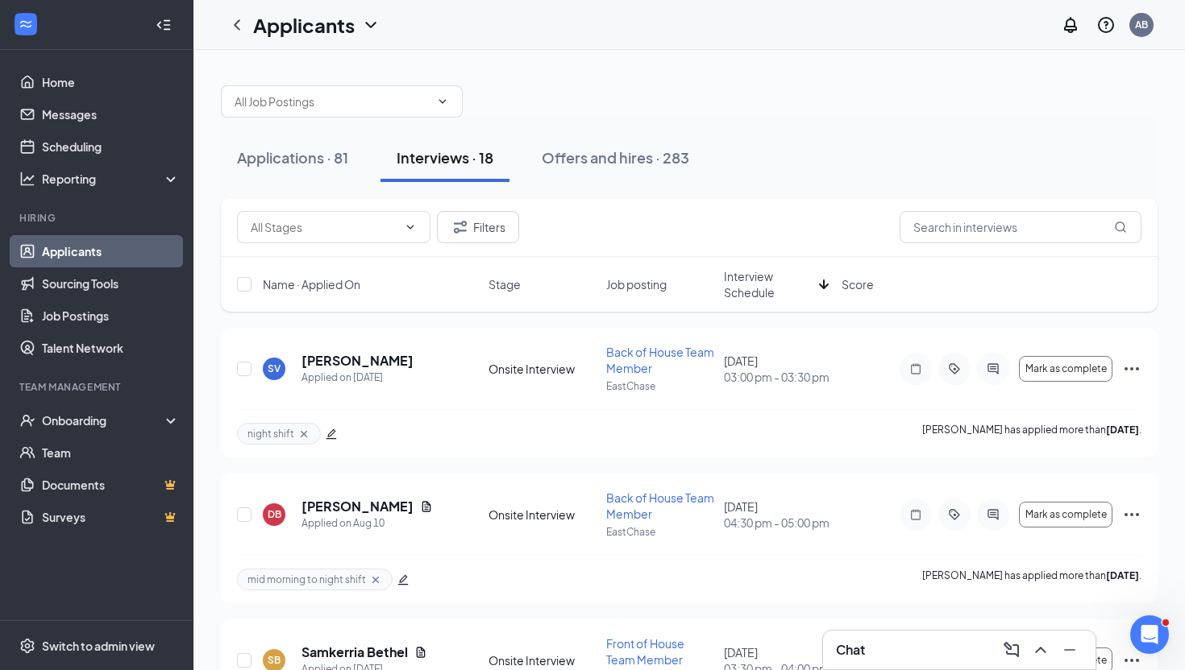
click at [747, 275] on span "Interview Schedule" at bounding box center [768, 284] width 89 height 32
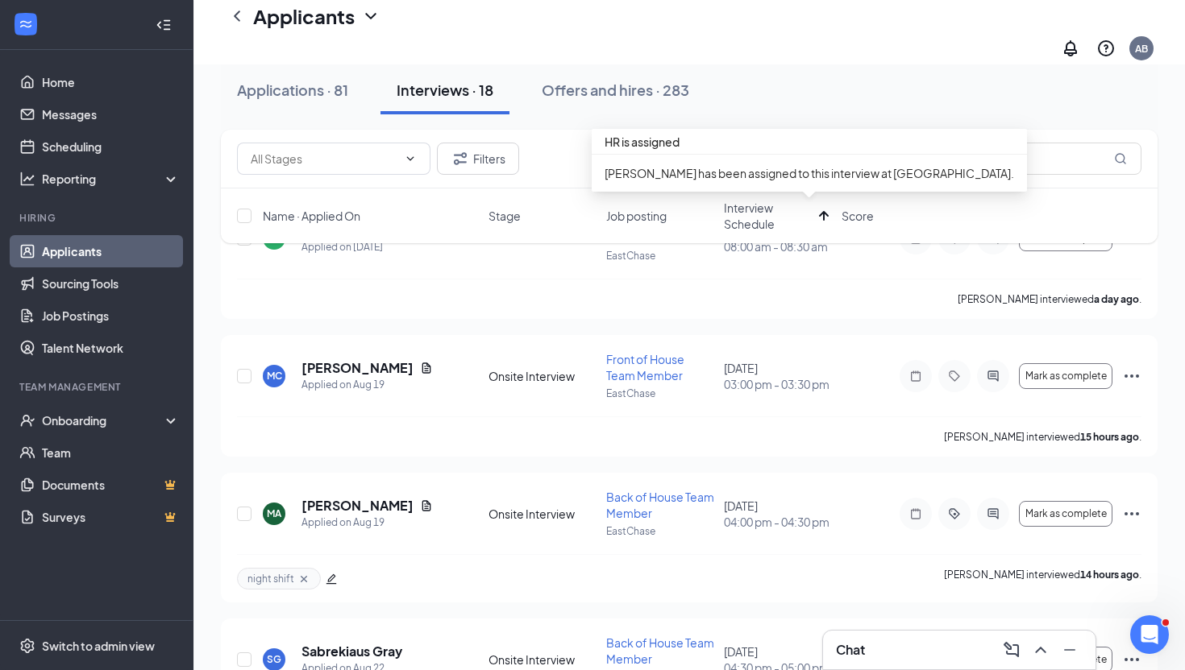
scroll to position [146, 0]
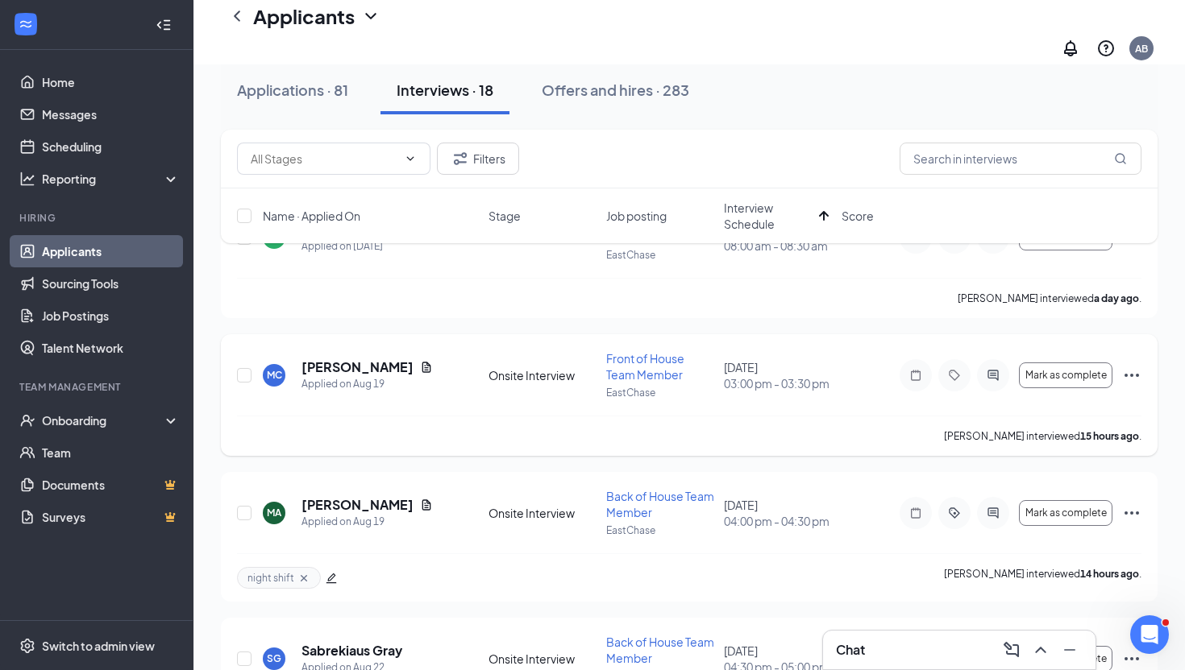
click at [1132, 366] on icon "Ellipses" at bounding box center [1131, 375] width 19 height 19
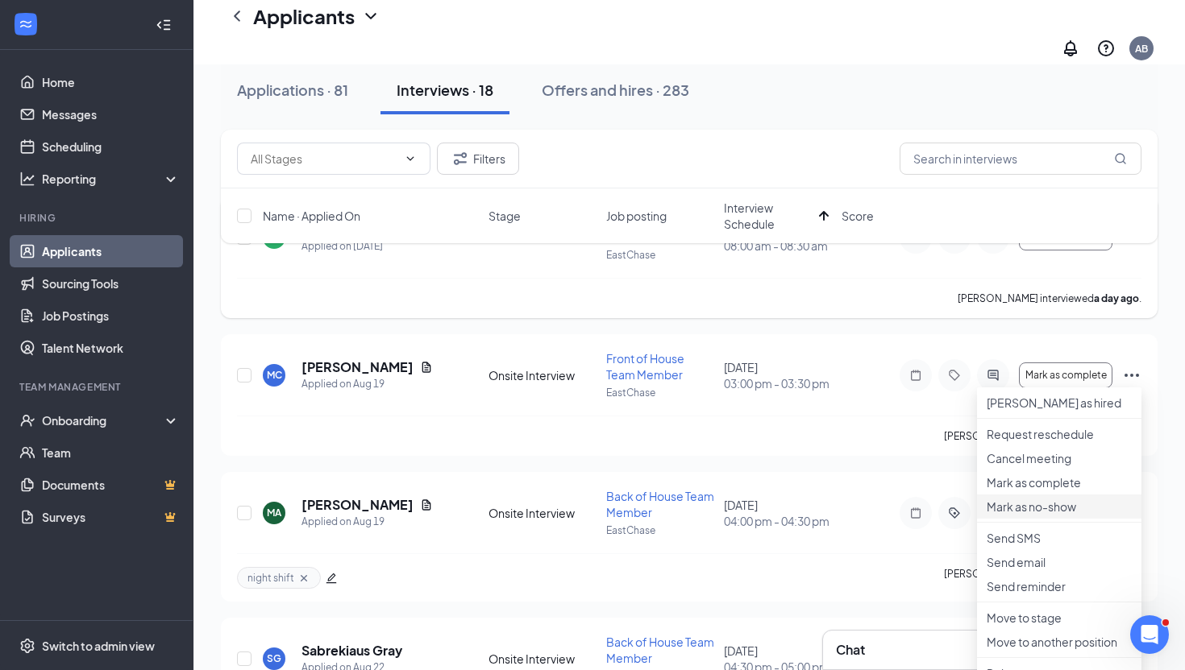
click at [1051, 515] on p "Mark as no-show" at bounding box center [1058, 507] width 145 height 16
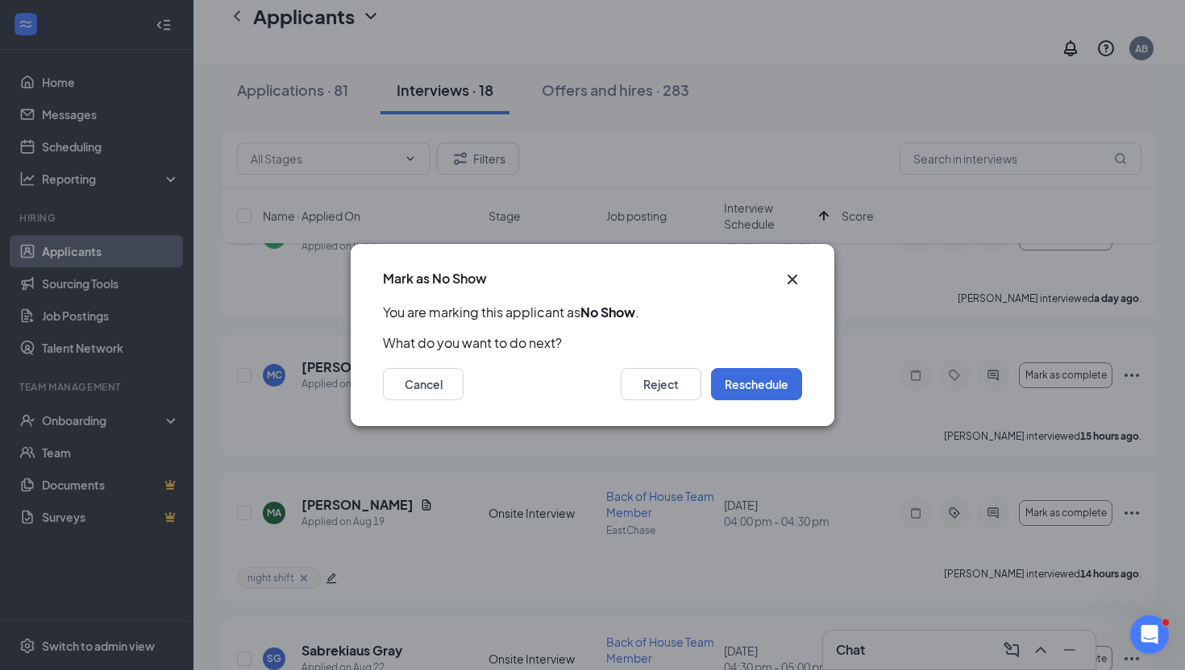
click at [787, 277] on icon "Cross" at bounding box center [791, 279] width 19 height 19
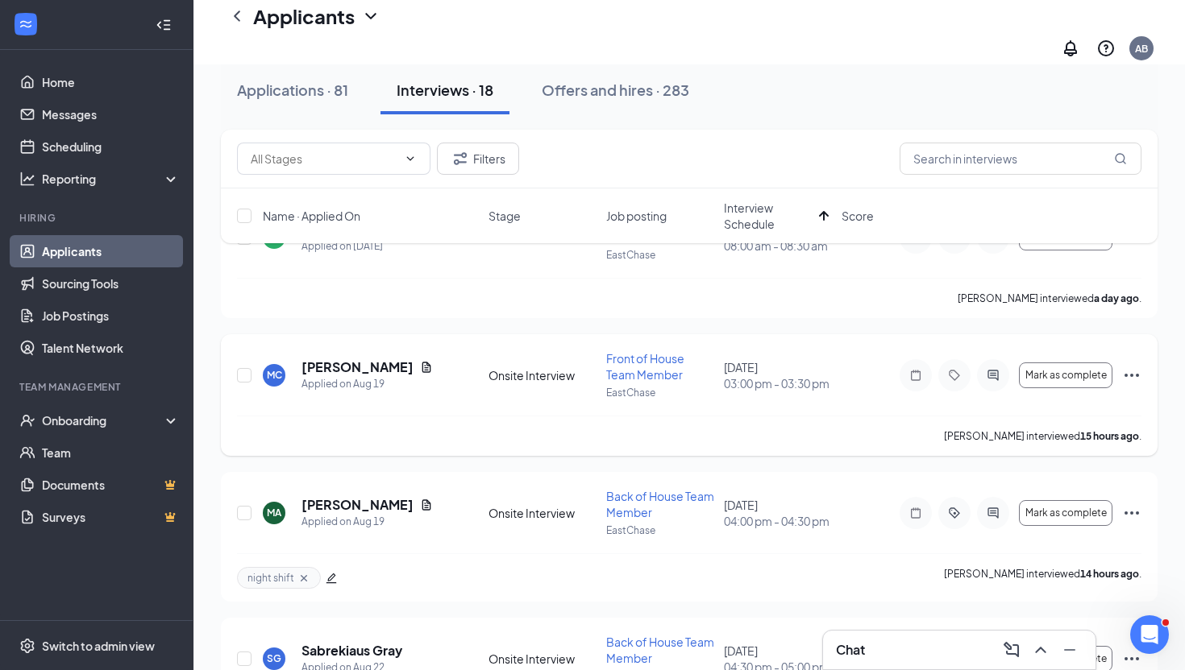
click at [1137, 374] on icon "Ellipses" at bounding box center [1131, 375] width 15 height 3
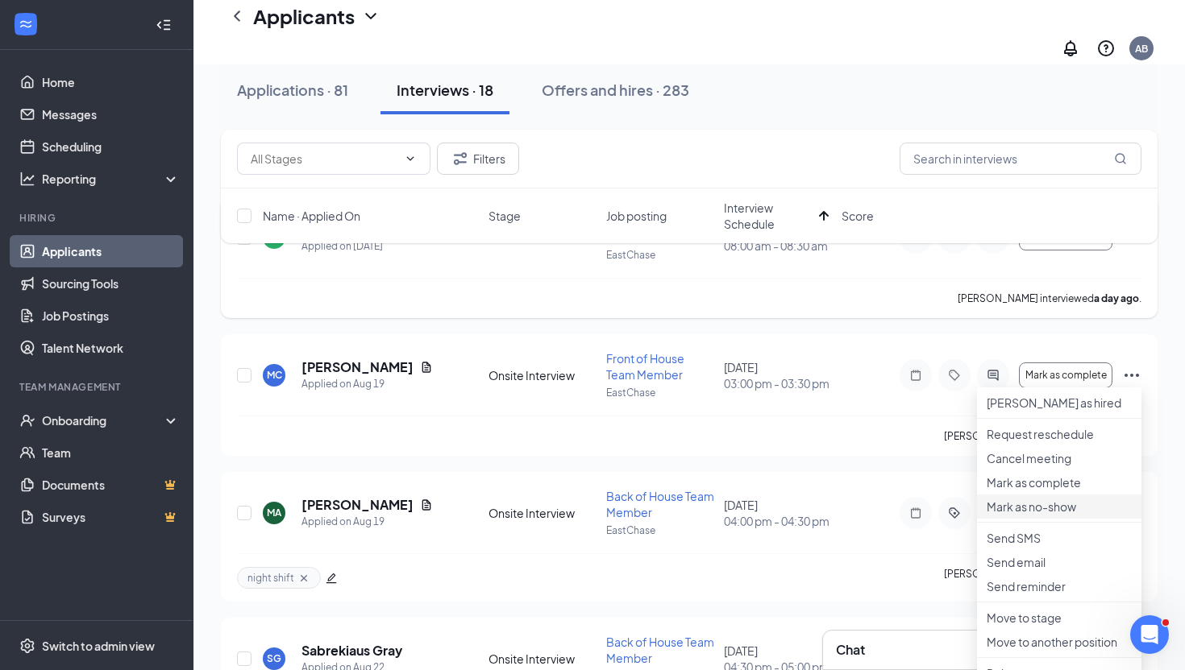
click at [1028, 515] on p "Mark as no-show" at bounding box center [1058, 507] width 145 height 16
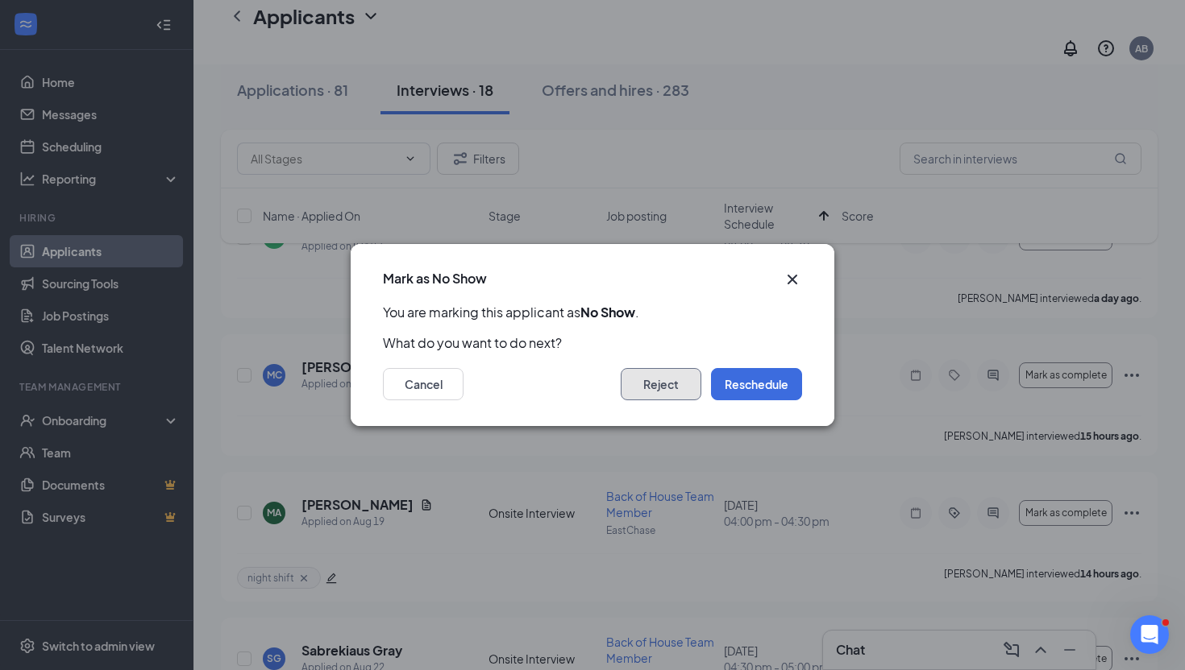
click at [674, 378] on button "Reject" at bounding box center [661, 384] width 81 height 32
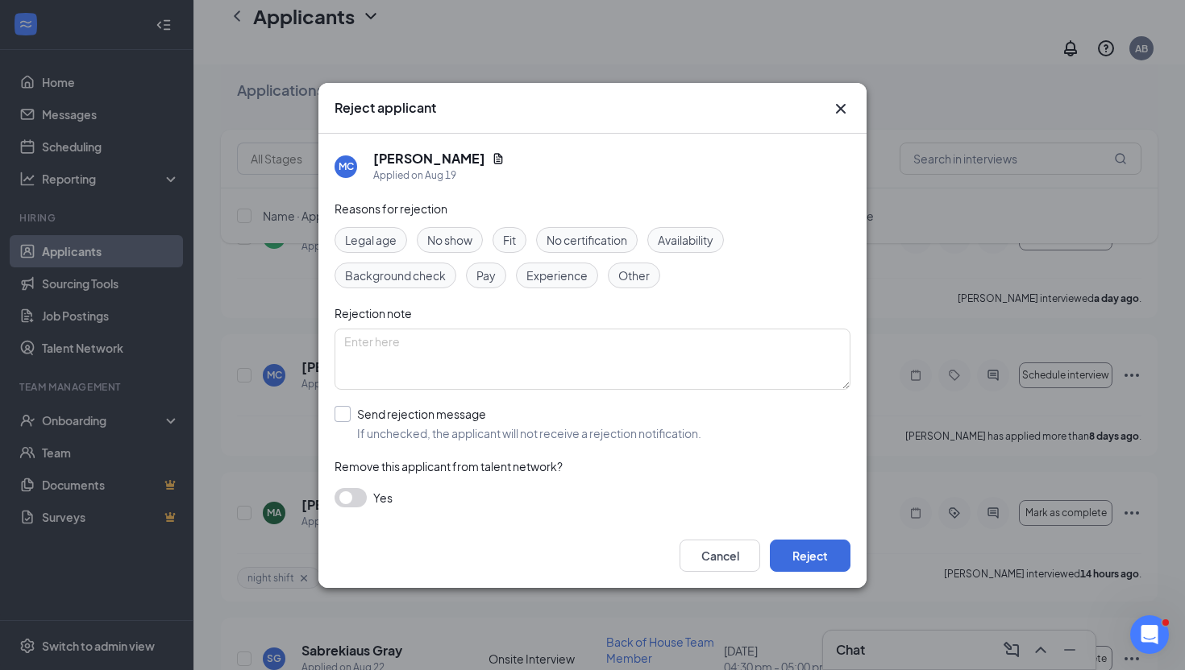
click at [338, 419] on input "Send rejection message If unchecked, the applicant will not receive a rejection…" at bounding box center [517, 423] width 367 height 35
checkbox input "true"
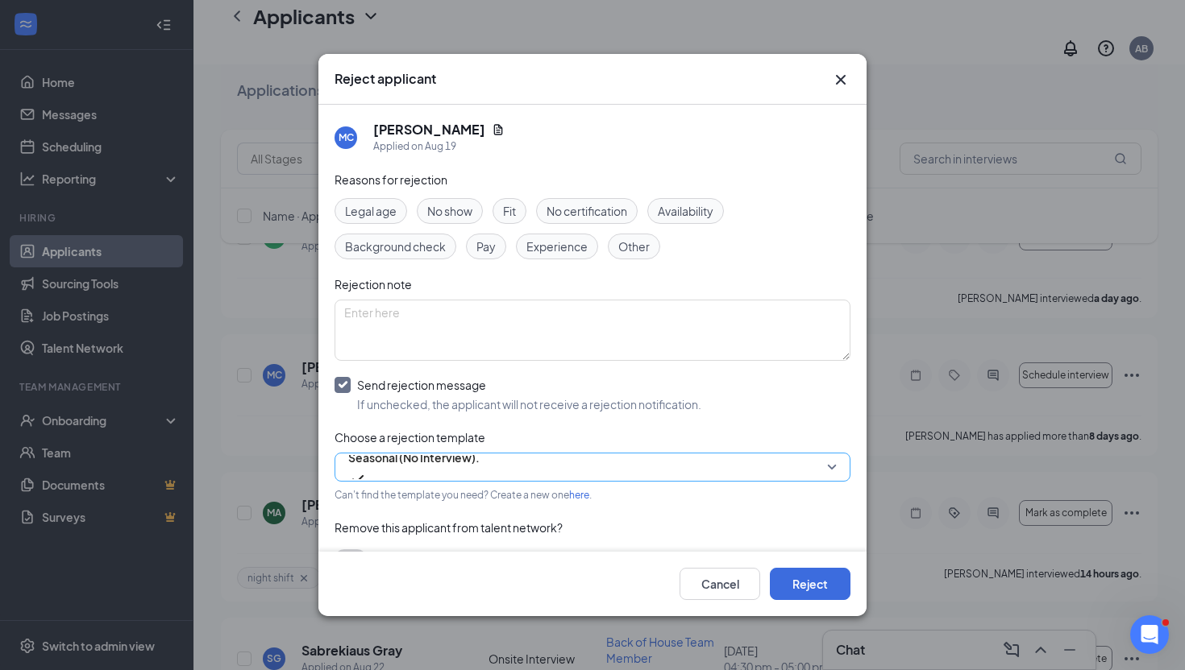
click at [432, 470] on span "Seasonal (No Interview)." at bounding box center [413, 458] width 131 height 24
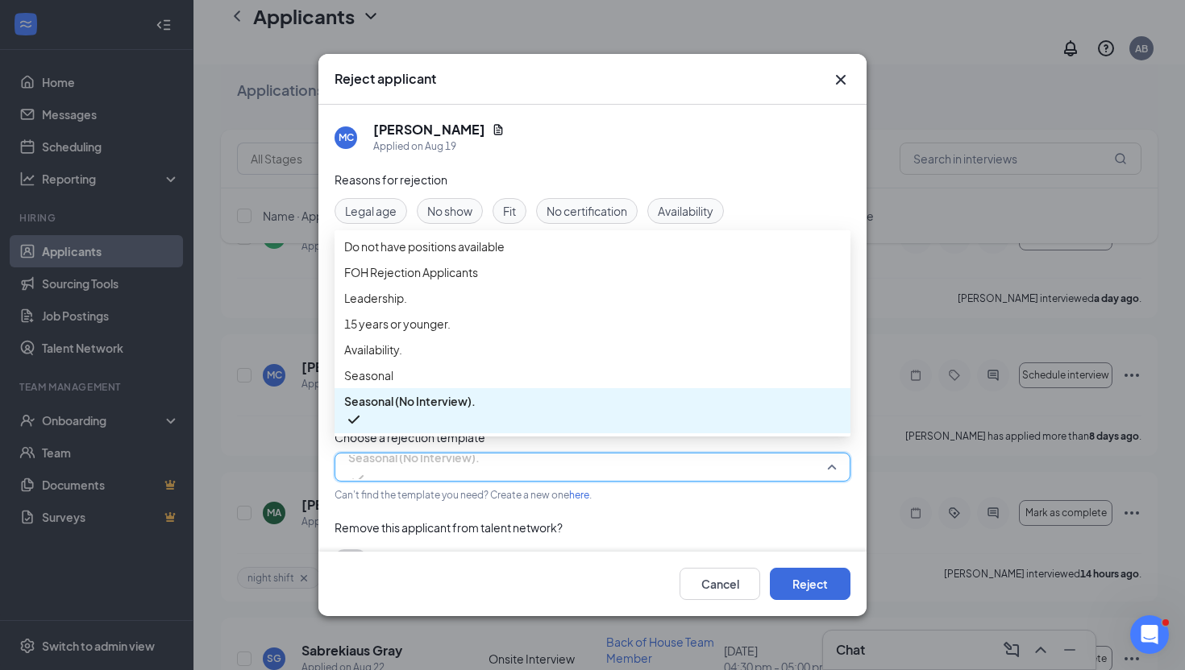
scroll to position [55, 0]
click at [429, 259] on div "FOH Rejection Applicants" at bounding box center [592, 272] width 516 height 26
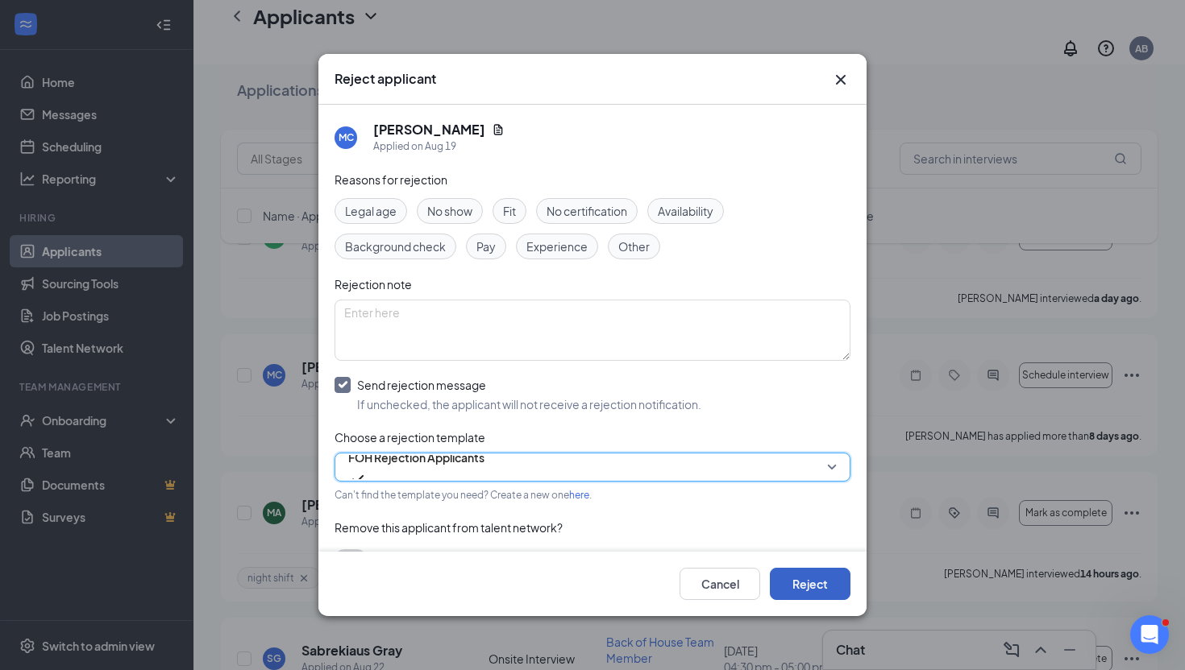
click at [807, 575] on button "Reject" at bounding box center [810, 584] width 81 height 32
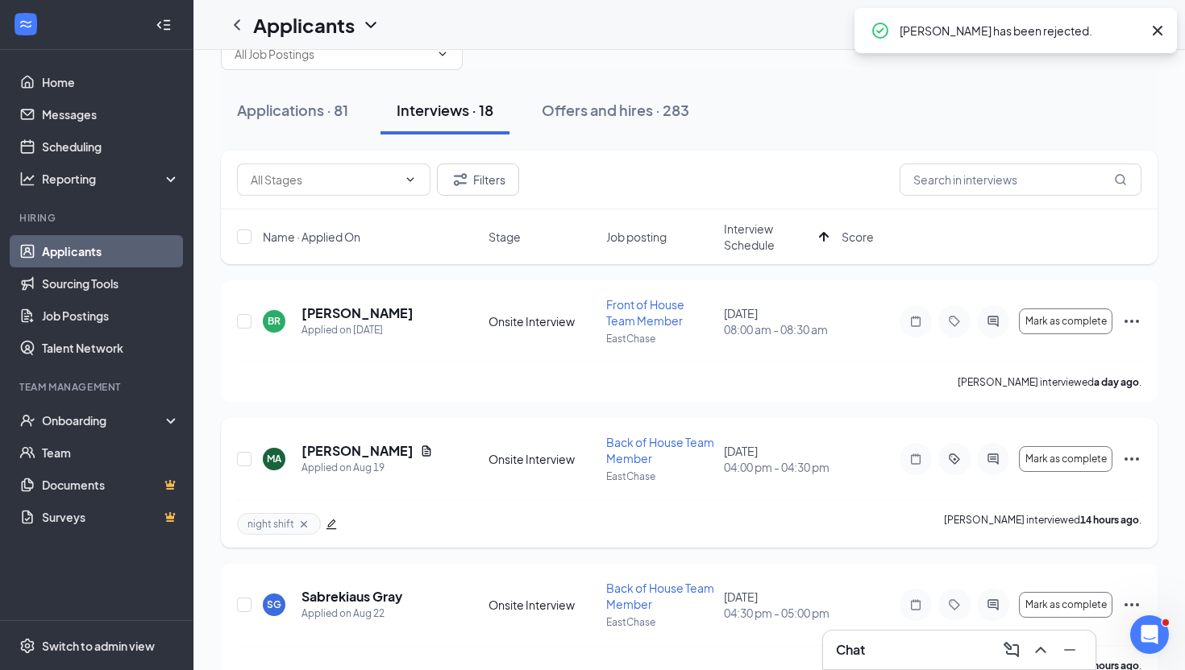
scroll to position [31, 0]
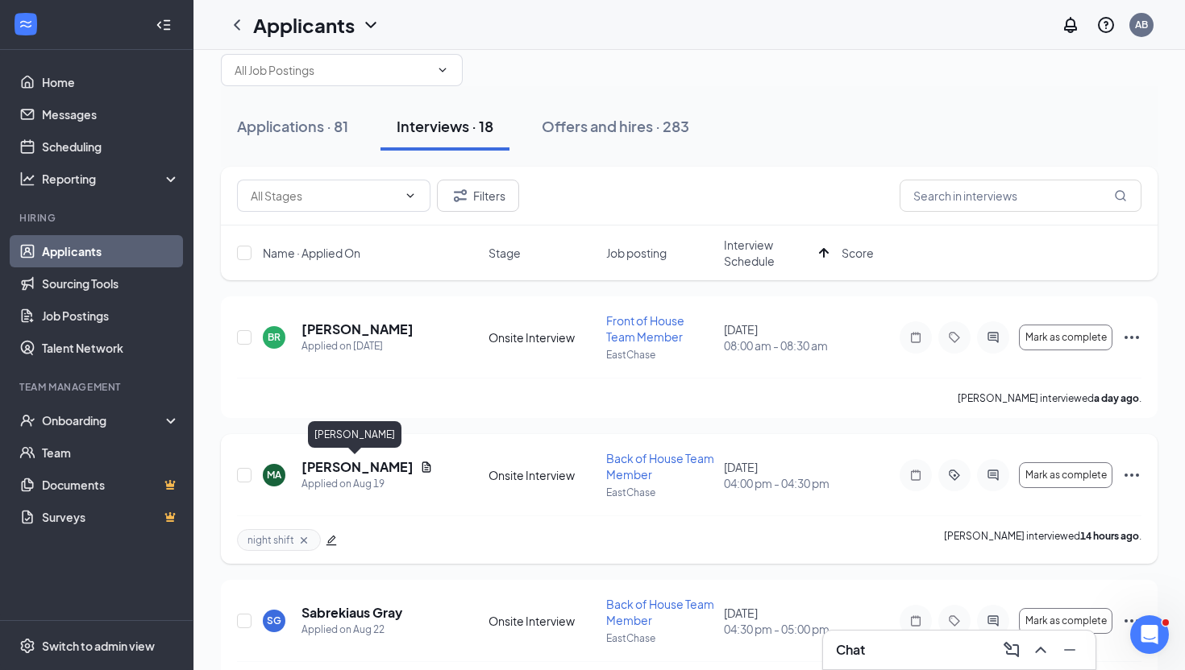
click at [360, 468] on h5 "[PERSON_NAME]" at bounding box center [357, 468] width 112 height 18
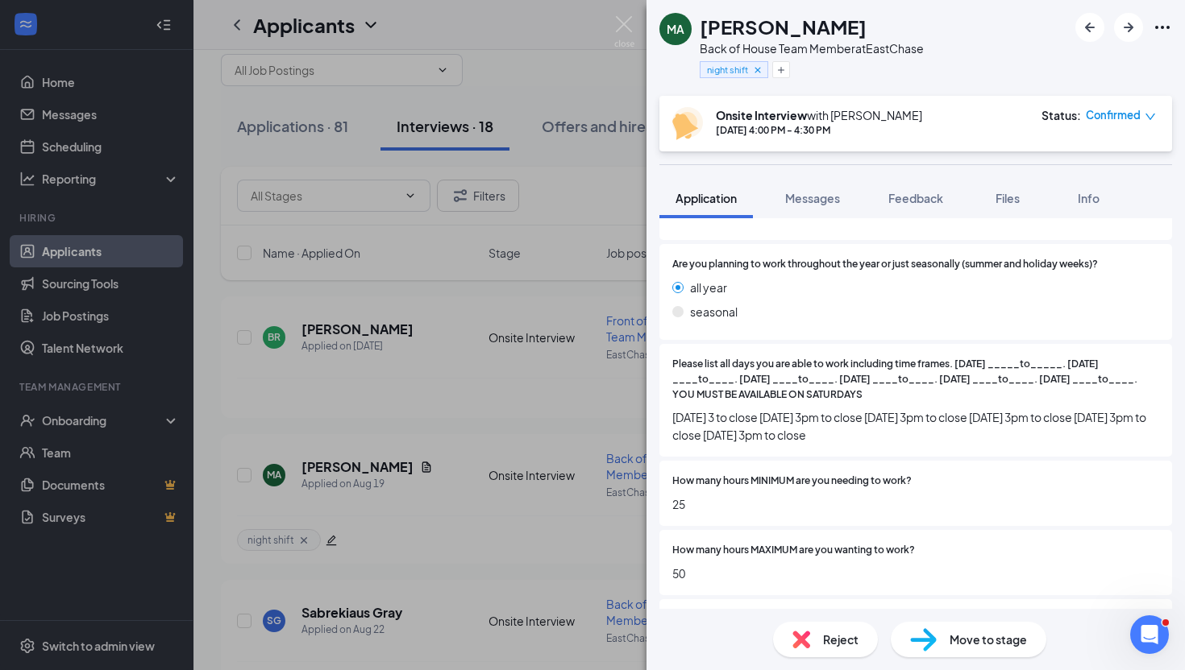
scroll to position [2392, 0]
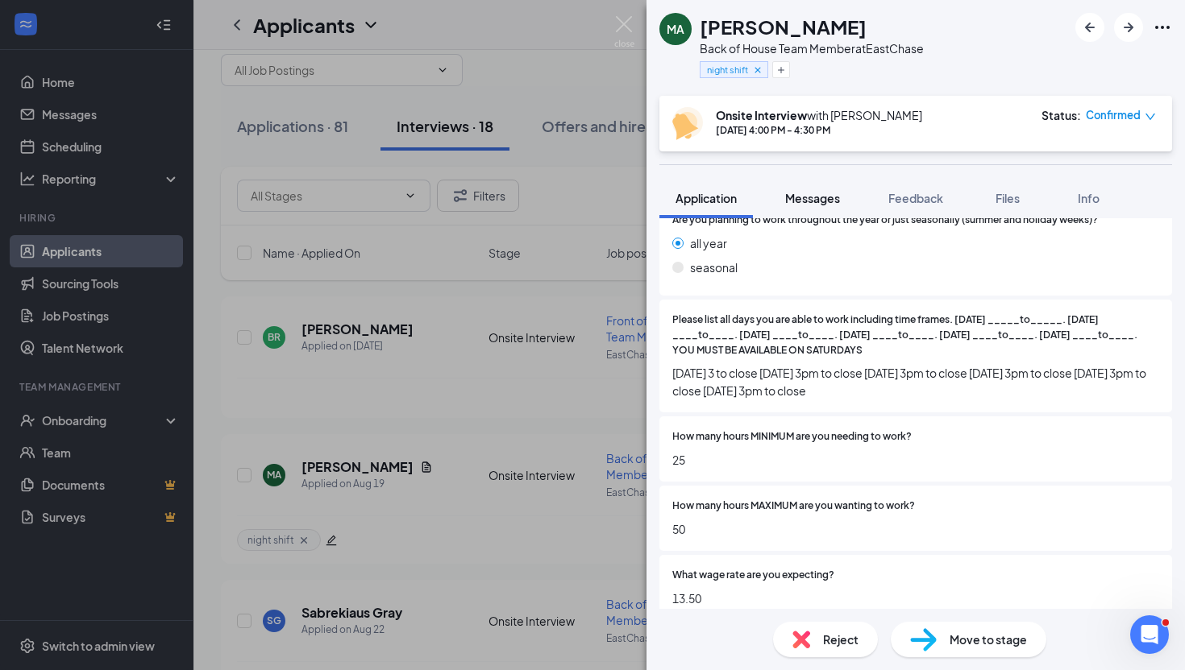
click at [812, 193] on span "Messages" at bounding box center [812, 198] width 55 height 15
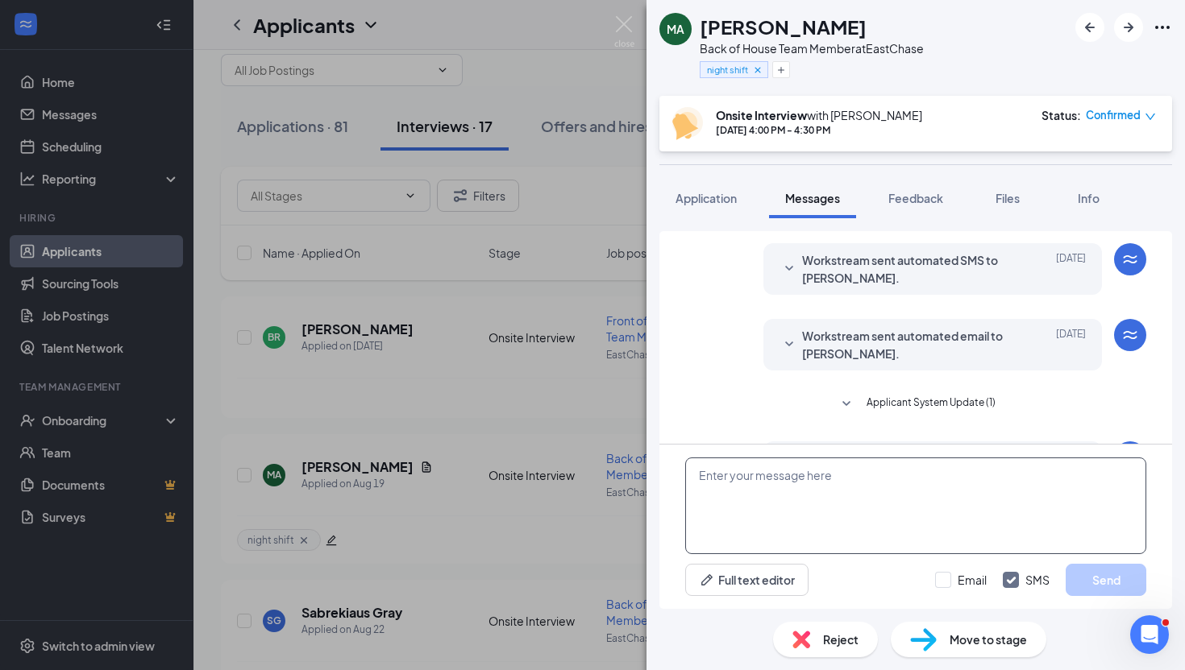
click at [784, 480] on textarea at bounding box center [915, 506] width 461 height 97
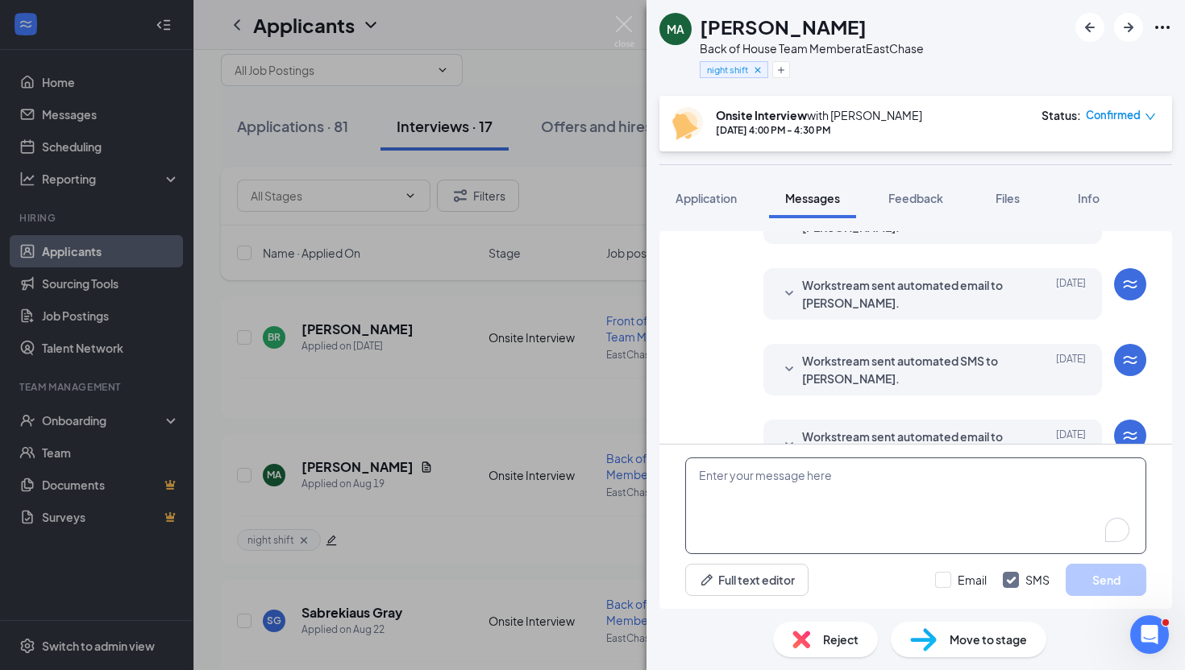
scroll to position [538, 0]
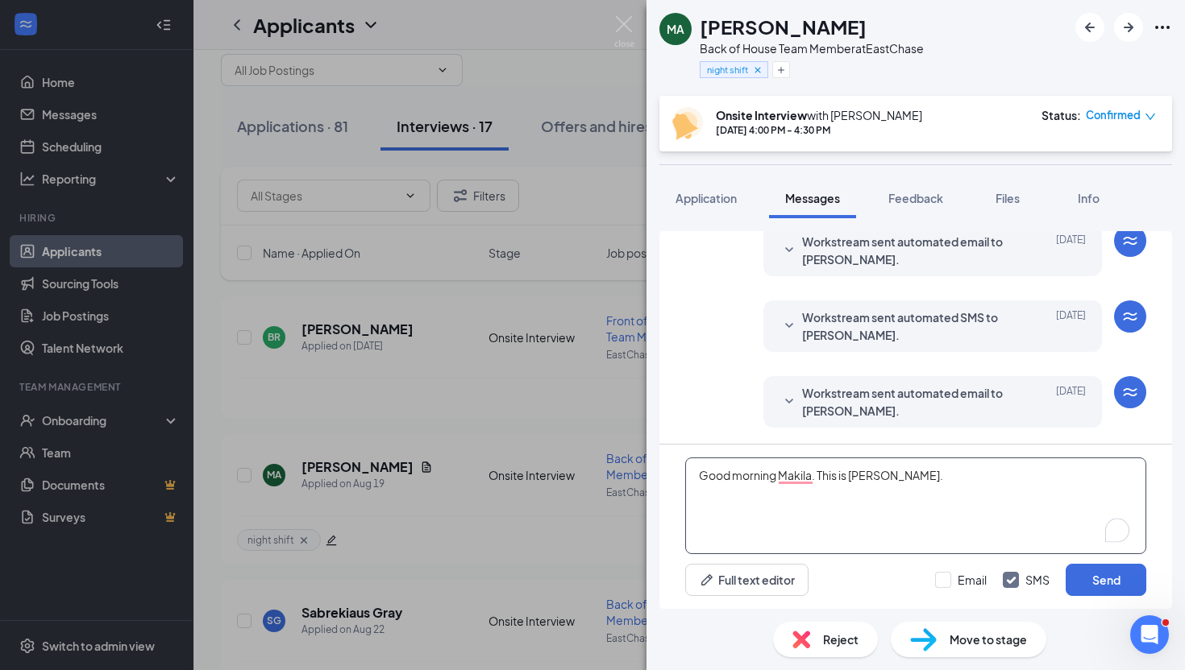
click at [822, 476] on textarea "Good morning Makila. This is [PERSON_NAME]." at bounding box center [915, 506] width 461 height 97
click at [994, 471] on textarea "Good morning [PERSON_NAME], this is [PERSON_NAME]." at bounding box center [915, 506] width 461 height 97
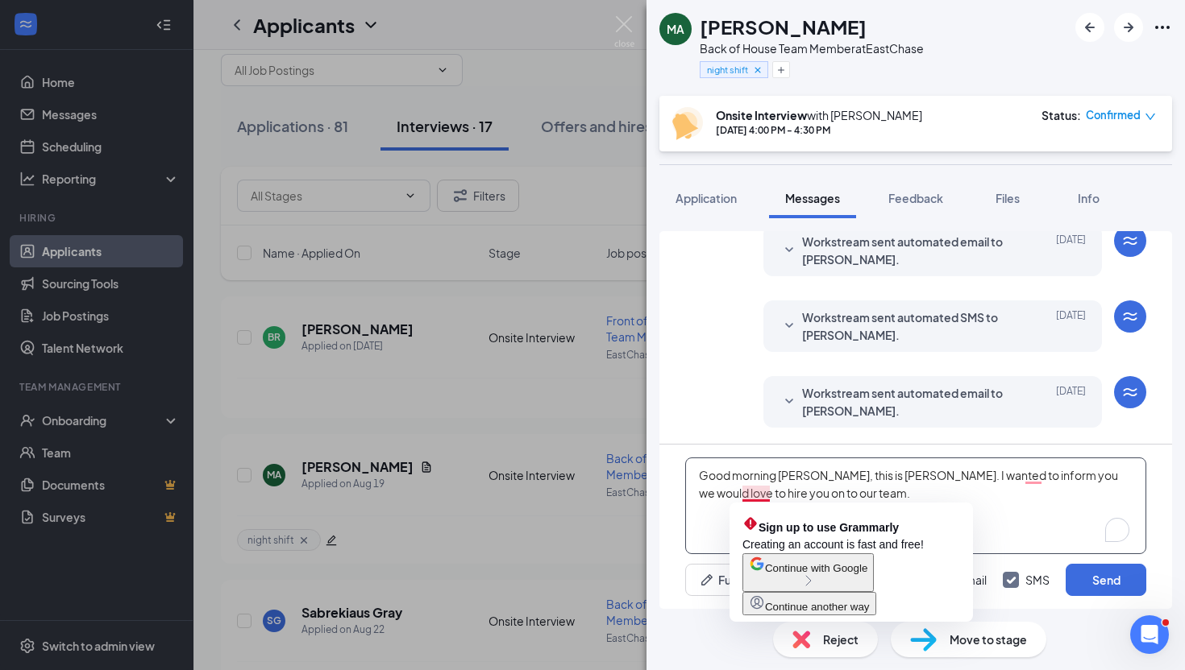
click at [758, 492] on textarea "Good morning [PERSON_NAME], this is [PERSON_NAME]. I wanted to inform you we wo…" at bounding box center [915, 506] width 461 height 97
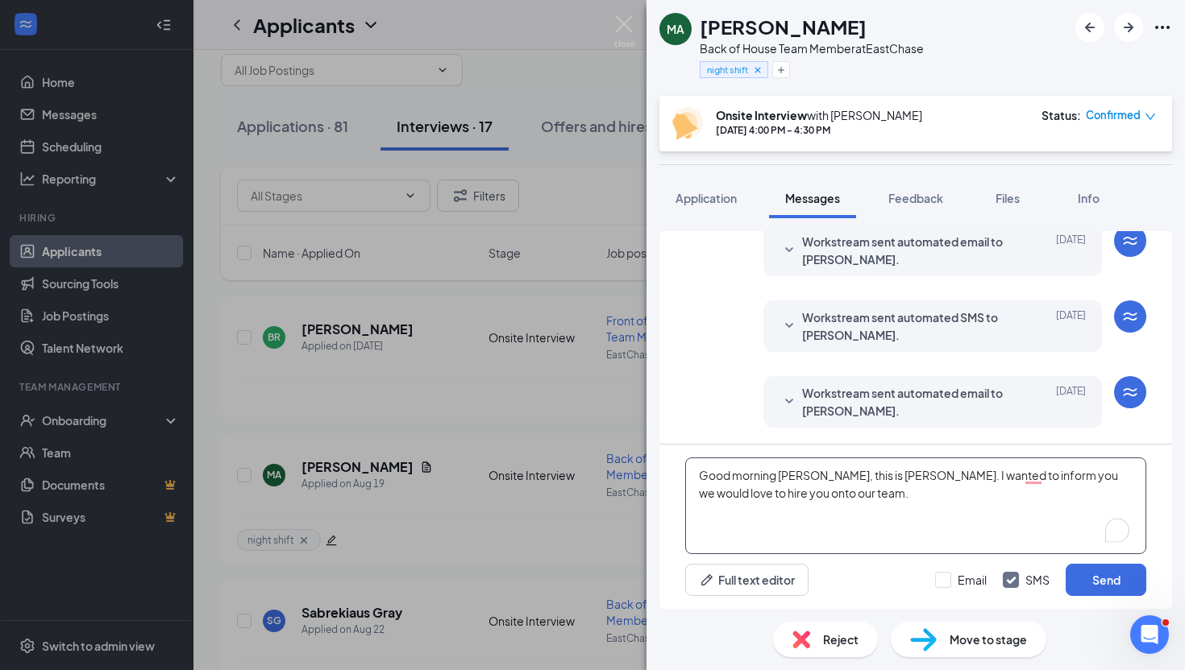
click at [840, 497] on textarea "Good morning [PERSON_NAME], this is [PERSON_NAME]. I wanted to inform you we wo…" at bounding box center [915, 506] width 461 height 97
click at [1021, 478] on textarea "Good morning [PERSON_NAME], this is [PERSON_NAME]. I wanted to inform you we wo…" at bounding box center [915, 506] width 461 height 97
click at [894, 504] on textarea "Good morning [PERSON_NAME], this is [PERSON_NAME]. I wanted to inform you, we w…" at bounding box center [915, 506] width 461 height 97
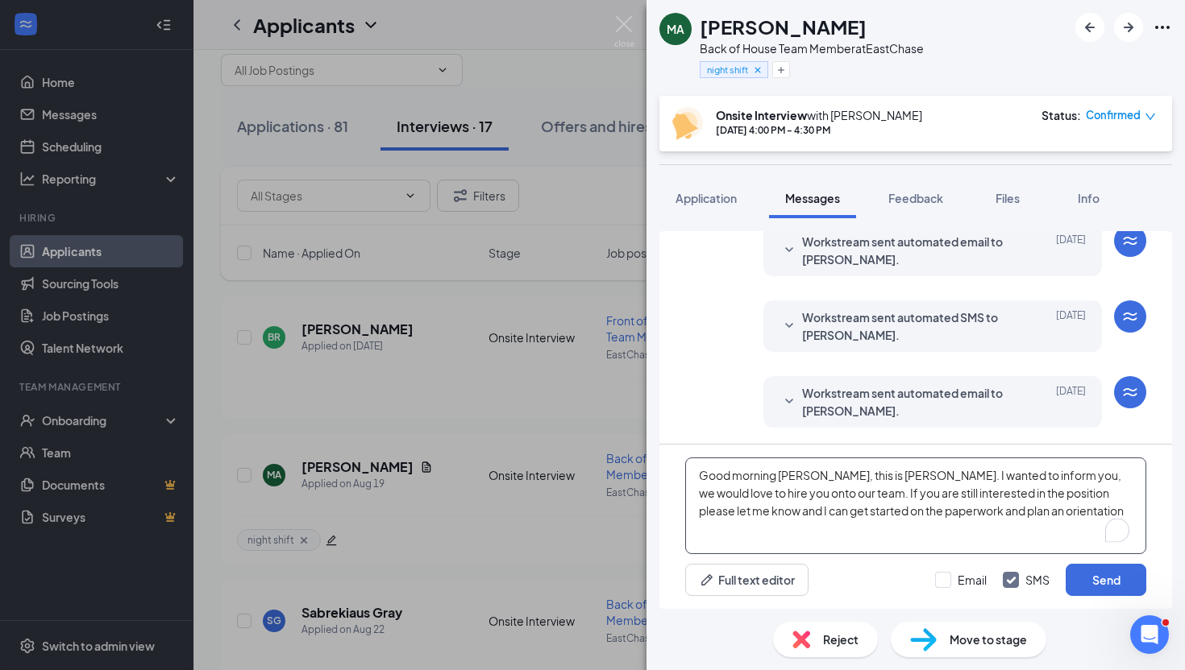
click at [965, 510] on textarea "Good morning [PERSON_NAME], this is [PERSON_NAME]. I wanted to inform you, we w…" at bounding box center [915, 506] width 461 height 97
click at [1070, 512] on textarea "Good morning [PERSON_NAME], this is [PERSON_NAME]. I wanted to inform you, we w…" at bounding box center [915, 506] width 461 height 97
click at [1127, 492] on textarea "Good morning [PERSON_NAME], this is [PERSON_NAME]. I wanted to inform you, we w…" at bounding box center [915, 506] width 461 height 97
type textarea "Good morning [PERSON_NAME], this is [PERSON_NAME]. I wanted to inform you, we w…"
click at [1119, 583] on button "Send" at bounding box center [1105, 580] width 81 height 32
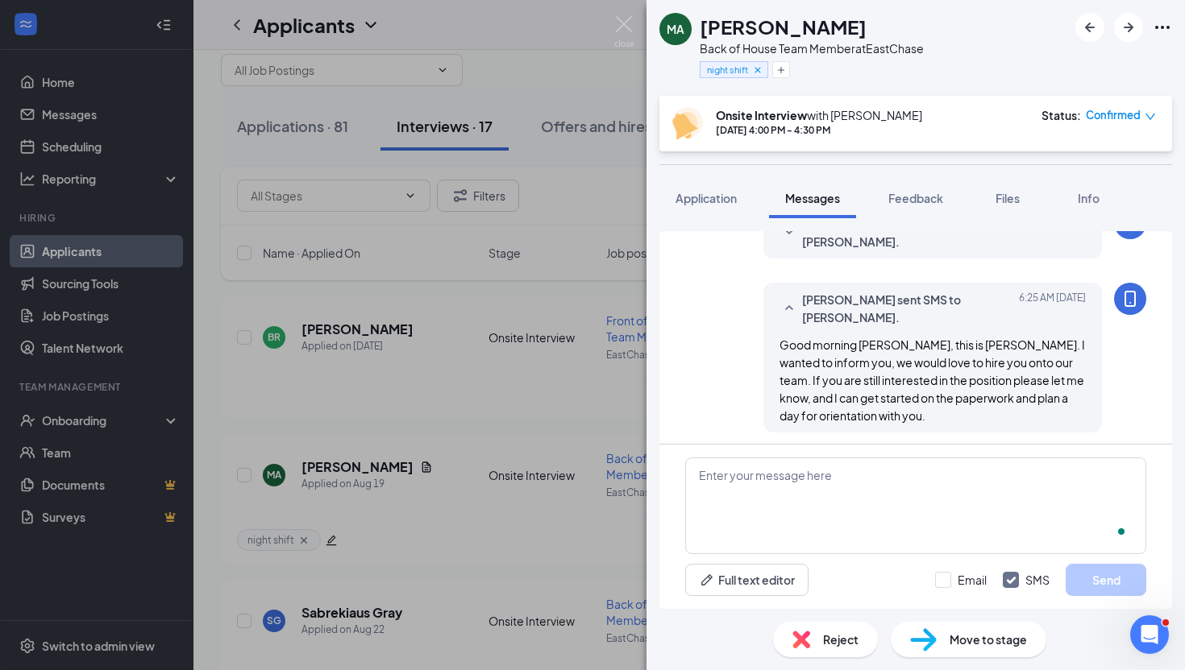
scroll to position [712, 0]
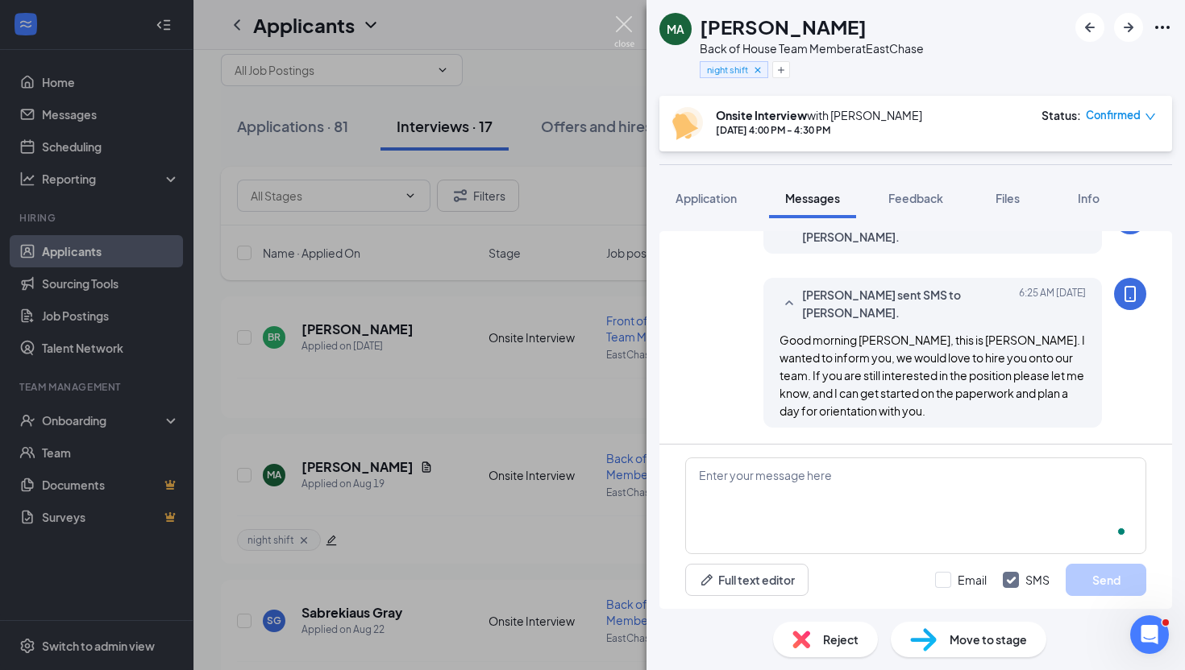
click at [624, 27] on img at bounding box center [624, 31] width 20 height 31
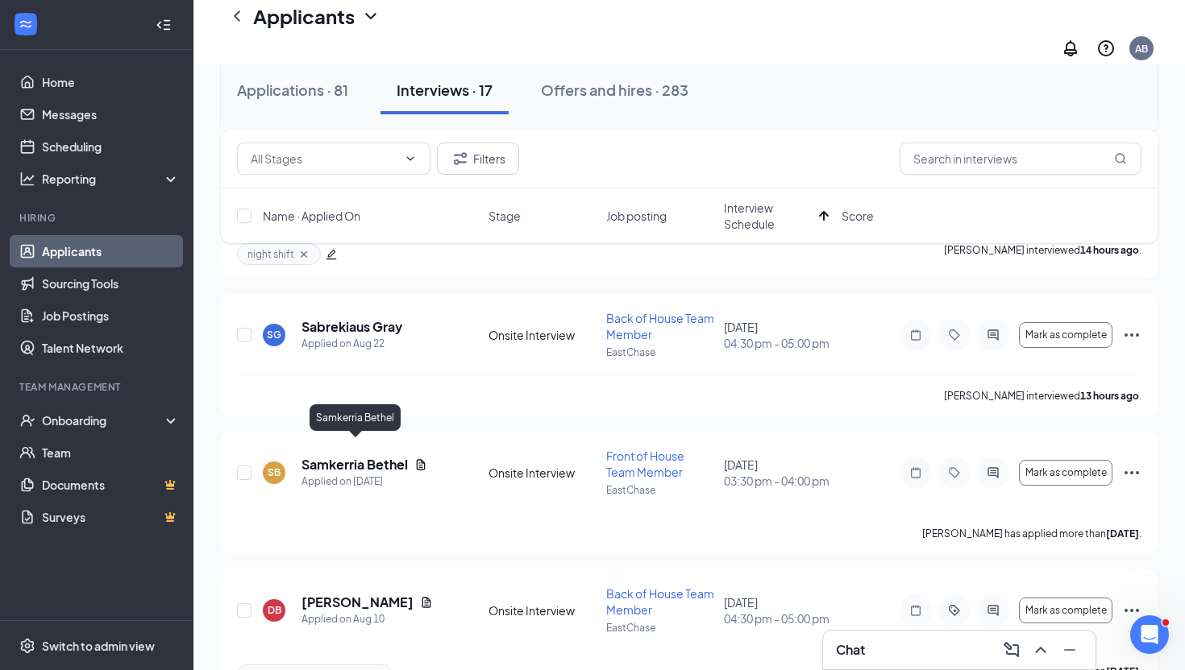
scroll to position [322, 0]
